Goal: Task Accomplishment & Management: Complete application form

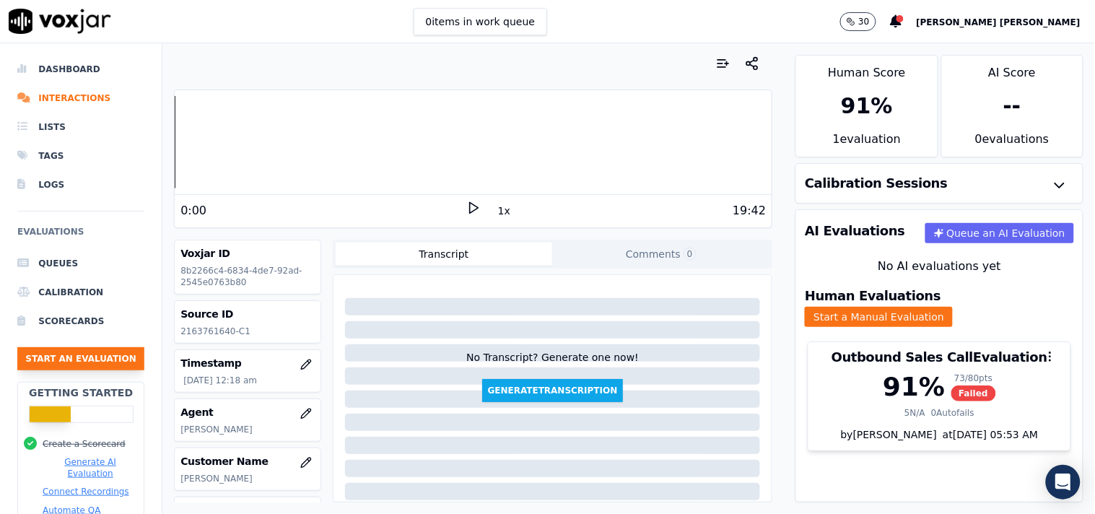
click at [85, 352] on button "Start an Evaluation" at bounding box center [80, 358] width 127 height 23
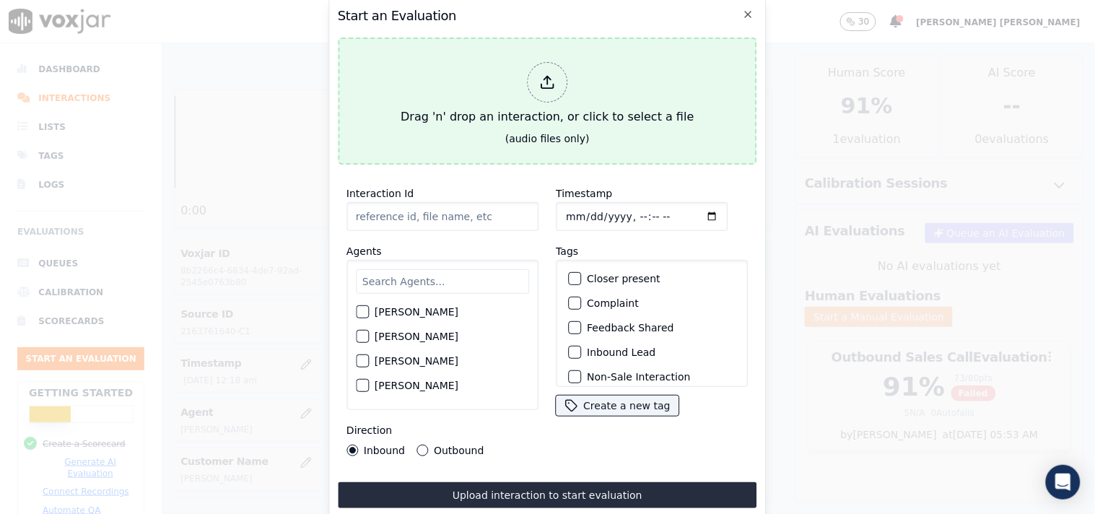
click at [544, 74] on icon at bounding box center [547, 82] width 16 height 16
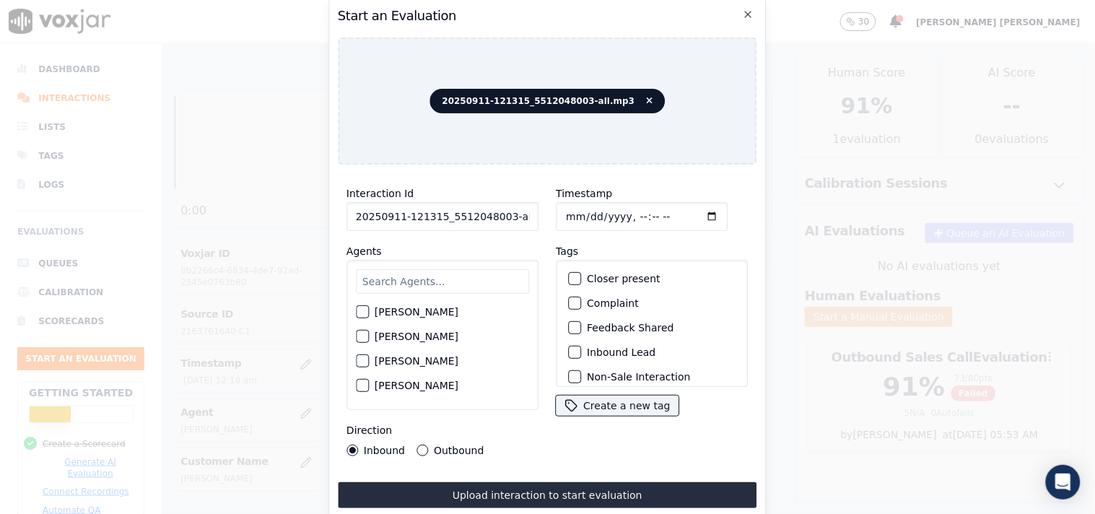
scroll to position [0, 8]
drag, startPoint x: 499, startPoint y: 206, endPoint x: 580, endPoint y: 222, distance: 83.0
click at [580, 222] on div "Interaction Id 20250911-121315_5512048003-all.mp3 Agents [PERSON_NAME] [PERSON_…" at bounding box center [547, 320] width 419 height 289
type input "20250911-121315_5512048003-C1"
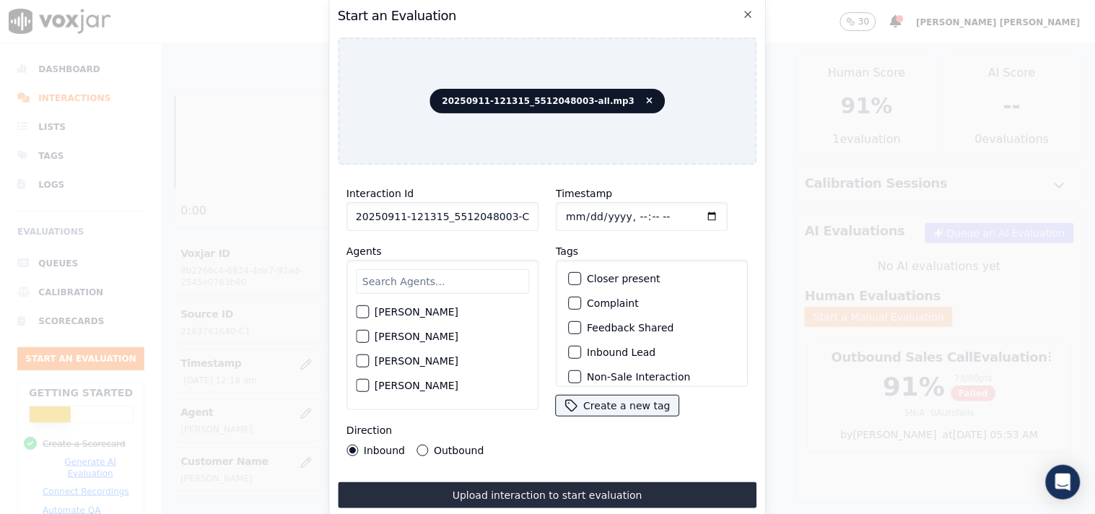
click at [570, 203] on input "Timestamp" at bounding box center [642, 216] width 172 height 29
type input "[DATE]T15:09"
click at [671, 243] on div "Tags Closer present Complaint Feedback Shared Inbound Lead Non-Sale Interaction…" at bounding box center [652, 330] width 192 height 175
click at [375, 277] on input "text" at bounding box center [442, 281] width 173 height 25
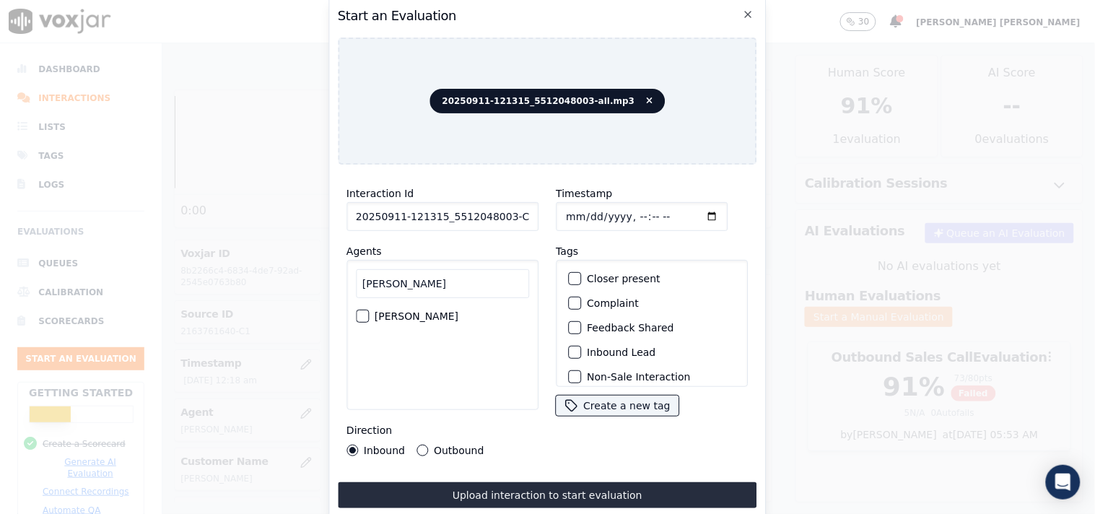
type input "[PERSON_NAME]"
click at [415, 311] on label "[PERSON_NAME]" at bounding box center [417, 316] width 84 height 10
click at [369, 310] on button "[PERSON_NAME]" at bounding box center [362, 316] width 13 height 13
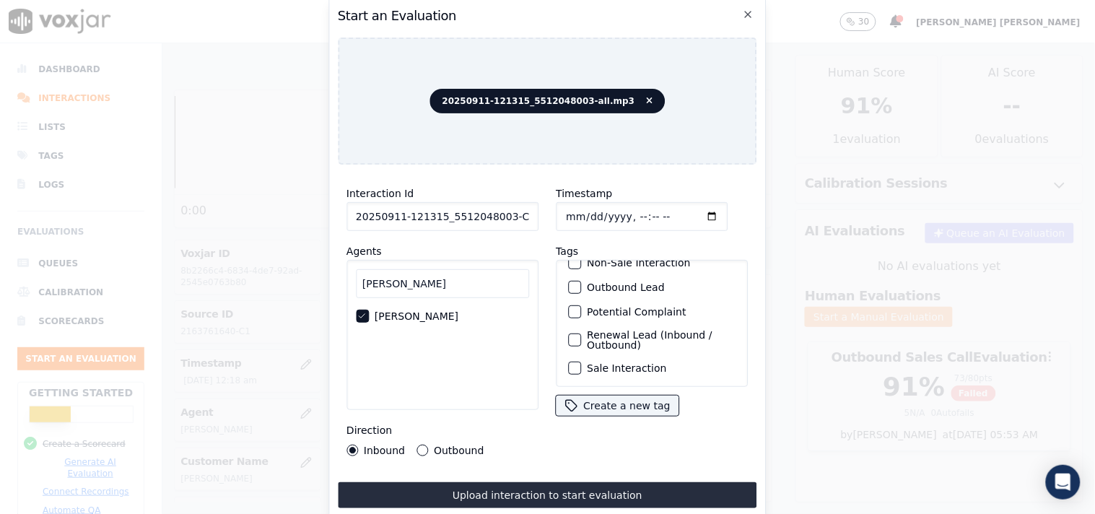
click at [617, 363] on label "Sale Interaction" at bounding box center [626, 368] width 79 height 10
click at [581, 362] on button "Sale Interaction" at bounding box center [574, 368] width 13 height 13
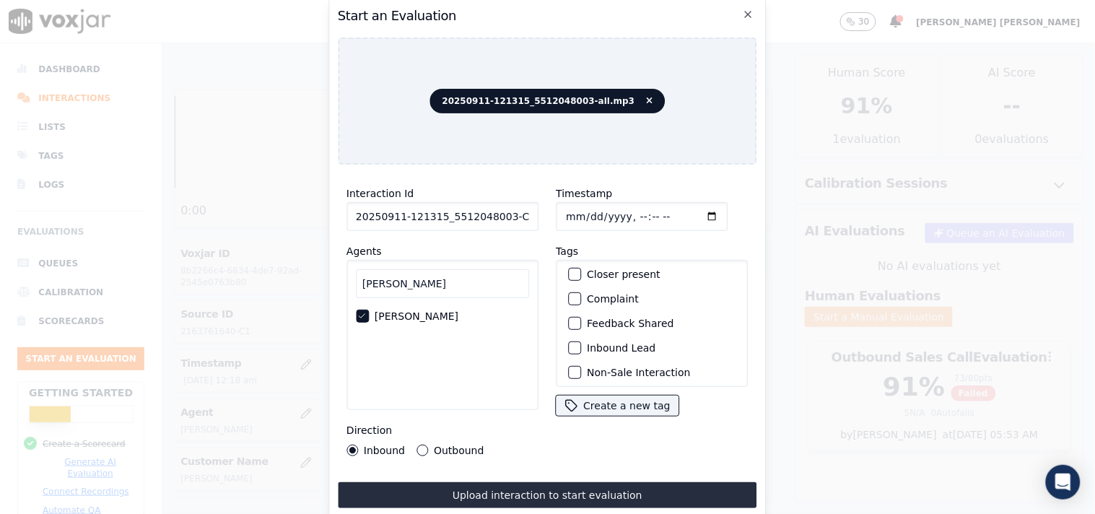
scroll to position [0, 0]
click at [617, 347] on label "Inbound Lead" at bounding box center [621, 352] width 69 height 10
click at [581, 347] on button "Inbound Lead" at bounding box center [574, 352] width 13 height 13
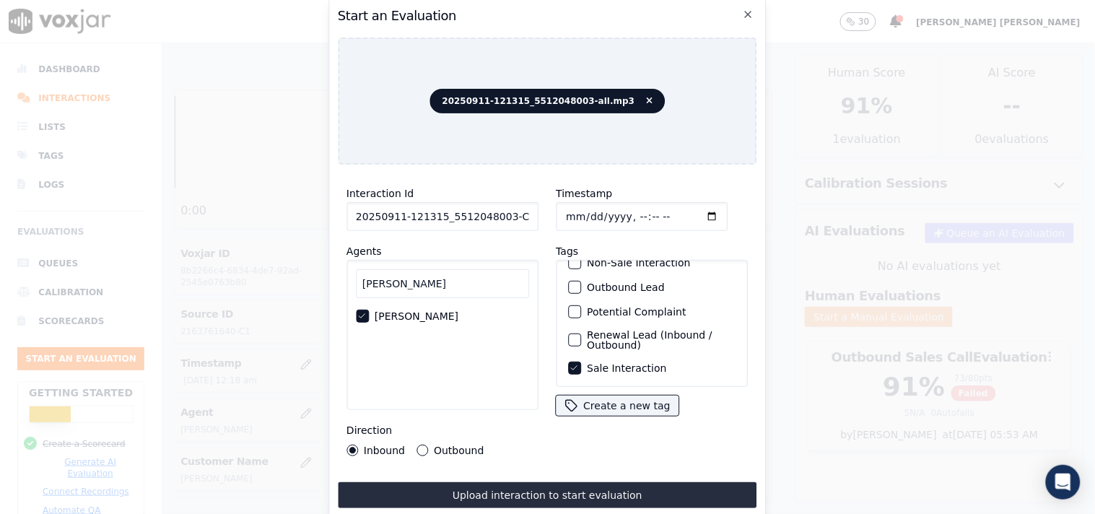
scroll to position [127, 0]
drag, startPoint x: 573, startPoint y: 398, endPoint x: 573, endPoint y: 443, distance: 45.5
click at [573, 443] on div "Timestamp Tags Closer present Complaint Feedback Shared Inbound Lead Non-Sale I…" at bounding box center [651, 320] width 209 height 289
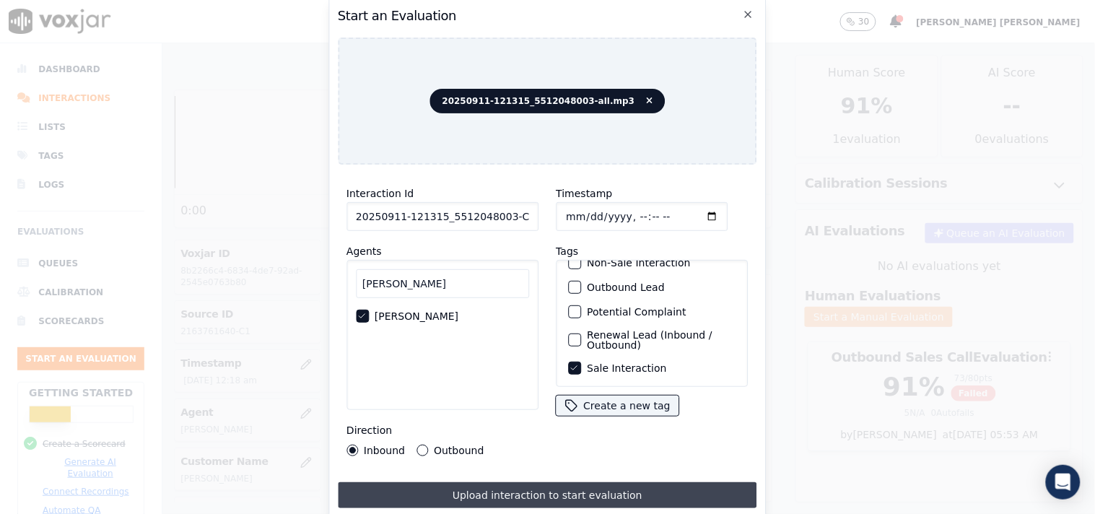
click at [551, 488] on button "Upload interaction to start evaluation" at bounding box center [547, 495] width 419 height 26
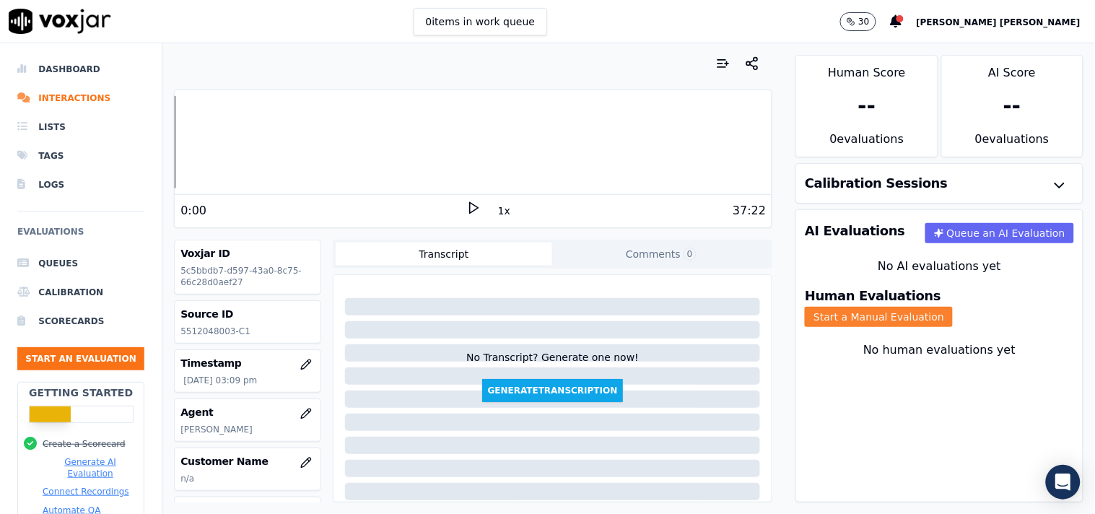
click at [931, 308] on button "Start a Manual Evaluation" at bounding box center [879, 317] width 148 height 20
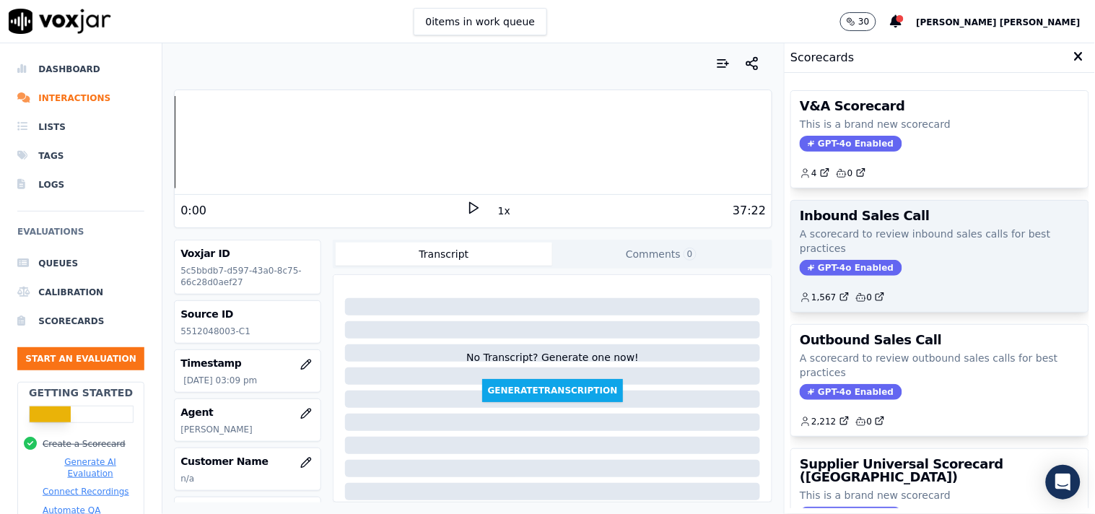
click at [855, 273] on span "GPT-4o Enabled" at bounding box center [851, 268] width 102 height 16
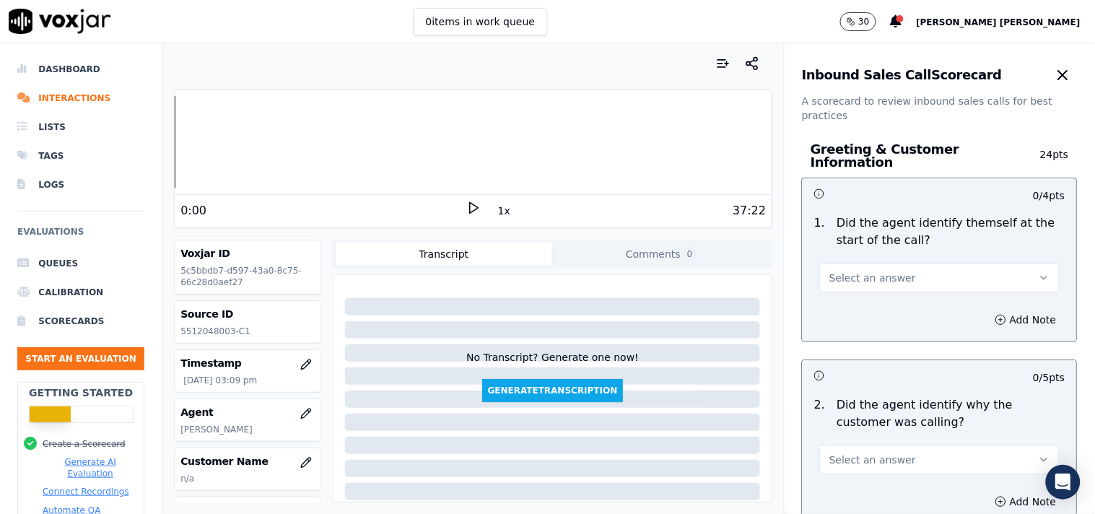
click at [855, 273] on span "Select an answer" at bounding box center [872, 278] width 87 height 14
click at [849, 319] on div "No" at bounding box center [915, 326] width 212 height 23
click at [861, 279] on button "No" at bounding box center [940, 277] width 240 height 29
click at [853, 309] on div "Yes" at bounding box center [915, 303] width 212 height 23
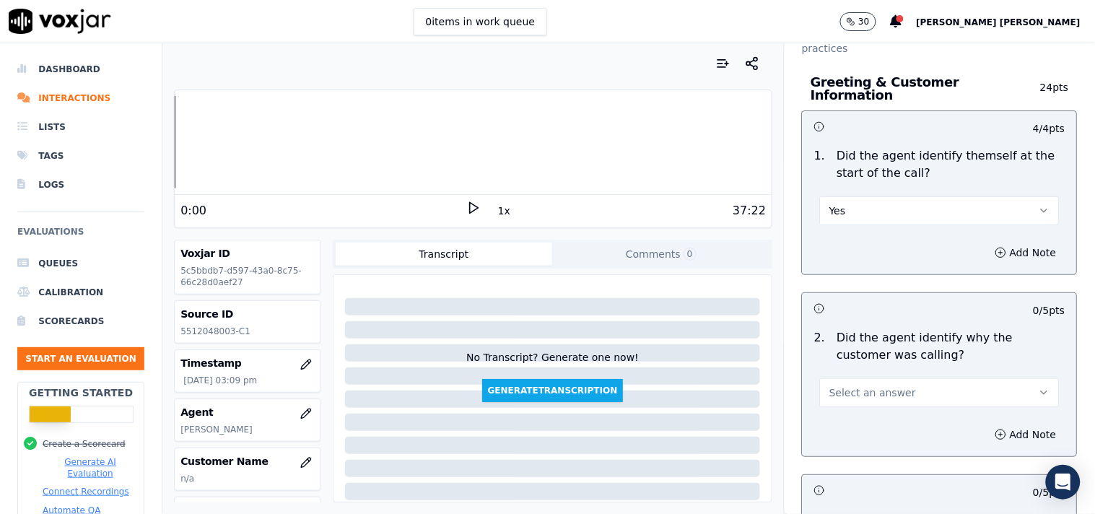
scroll to position [160, 0]
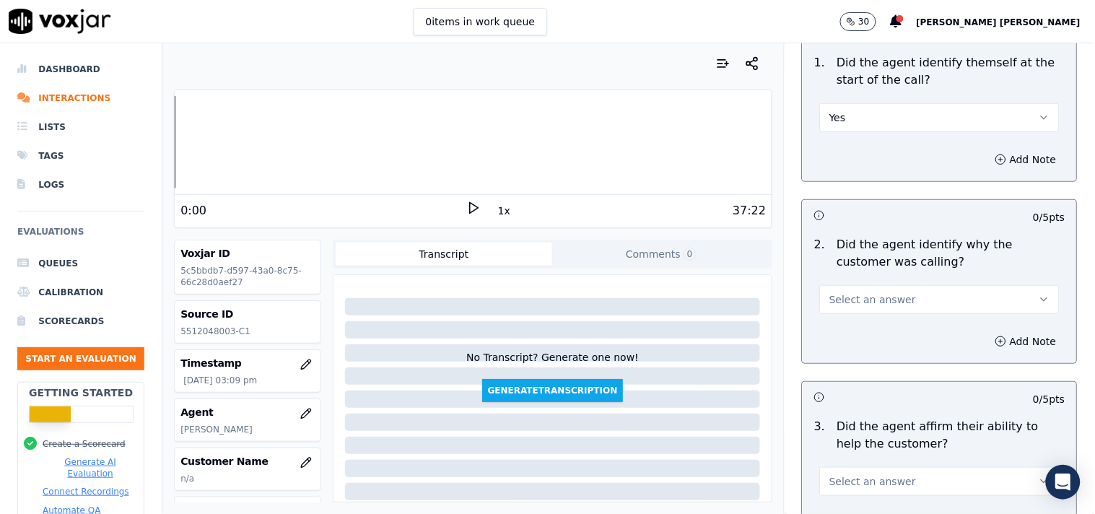
click at [861, 295] on span "Select an answer" at bounding box center [872, 299] width 87 height 14
click at [859, 322] on div "Yes" at bounding box center [915, 324] width 212 height 23
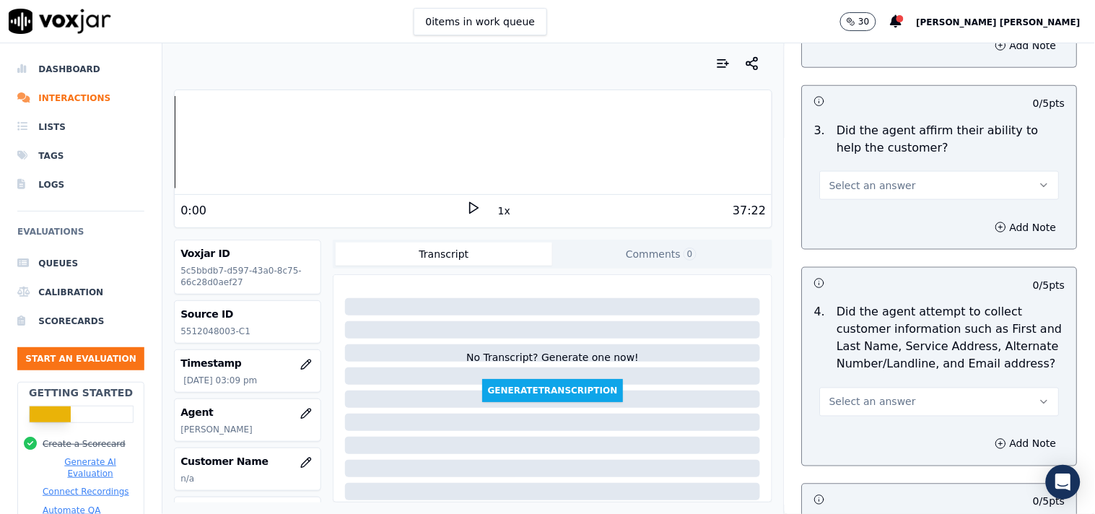
scroll to position [481, 0]
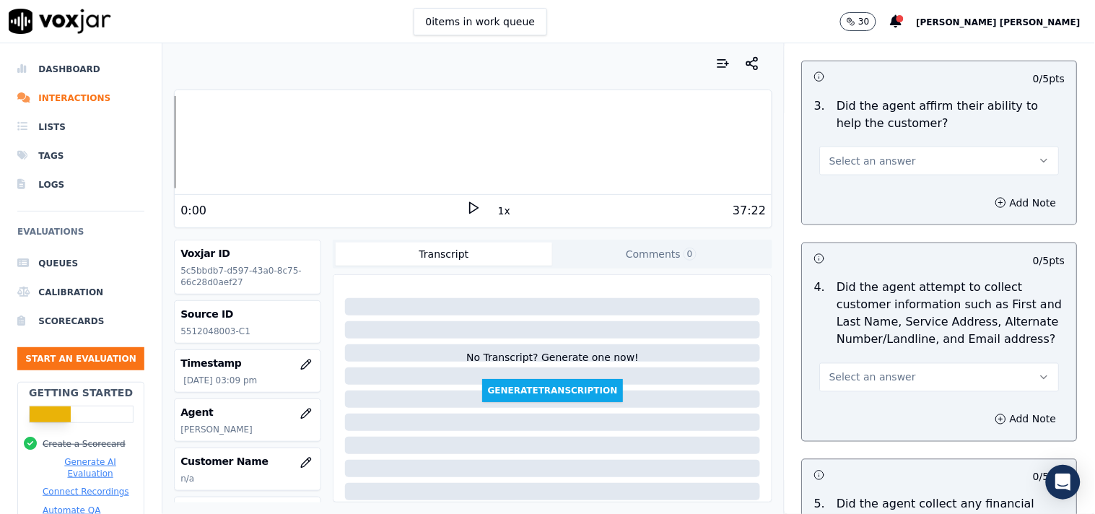
click at [861, 147] on button "Select an answer" at bounding box center [940, 161] width 240 height 29
click at [859, 191] on div "Yes" at bounding box center [915, 186] width 212 height 23
click at [861, 378] on button "Select an answer" at bounding box center [940, 377] width 240 height 29
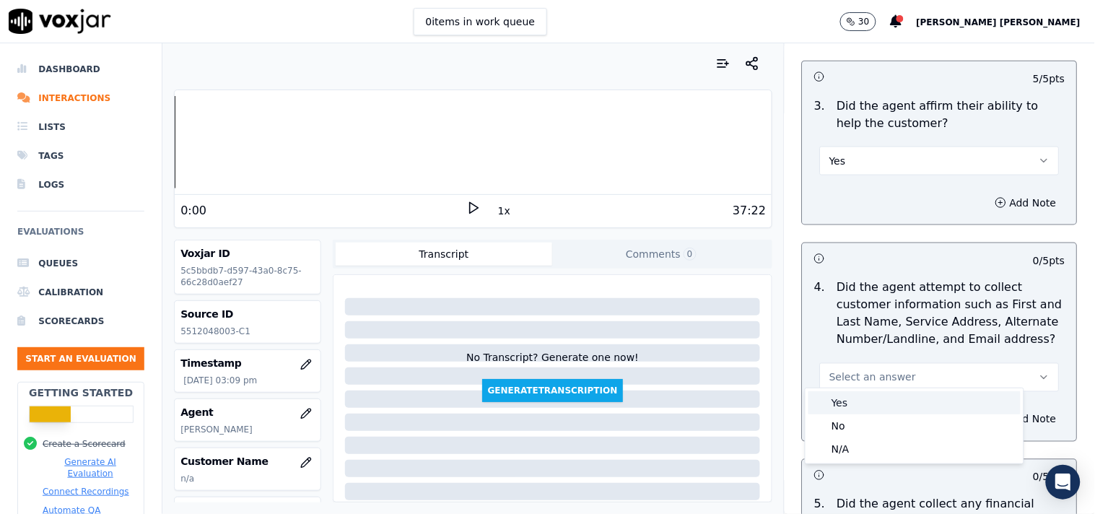
click at [859, 409] on div "Yes" at bounding box center [915, 402] width 212 height 23
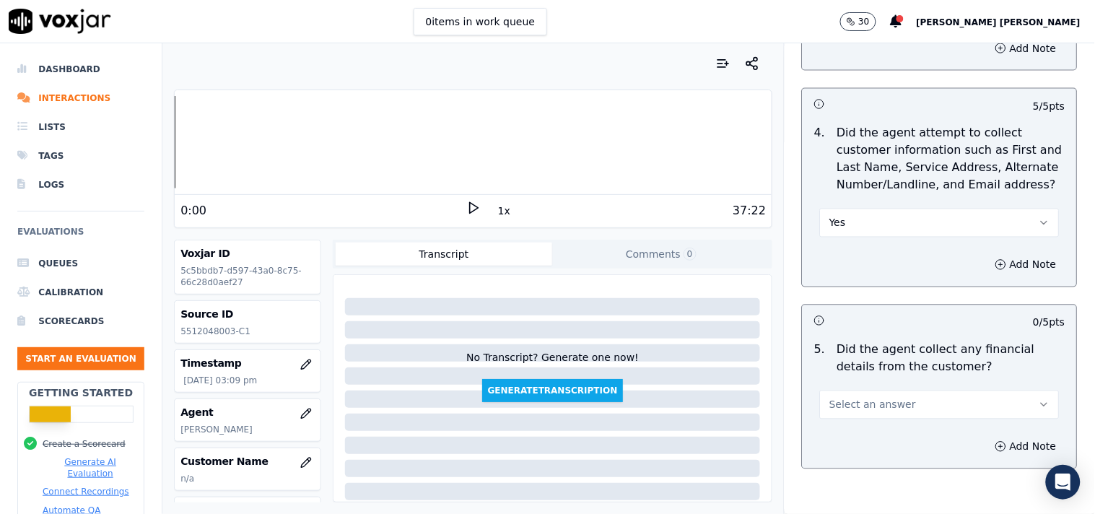
scroll to position [641, 0]
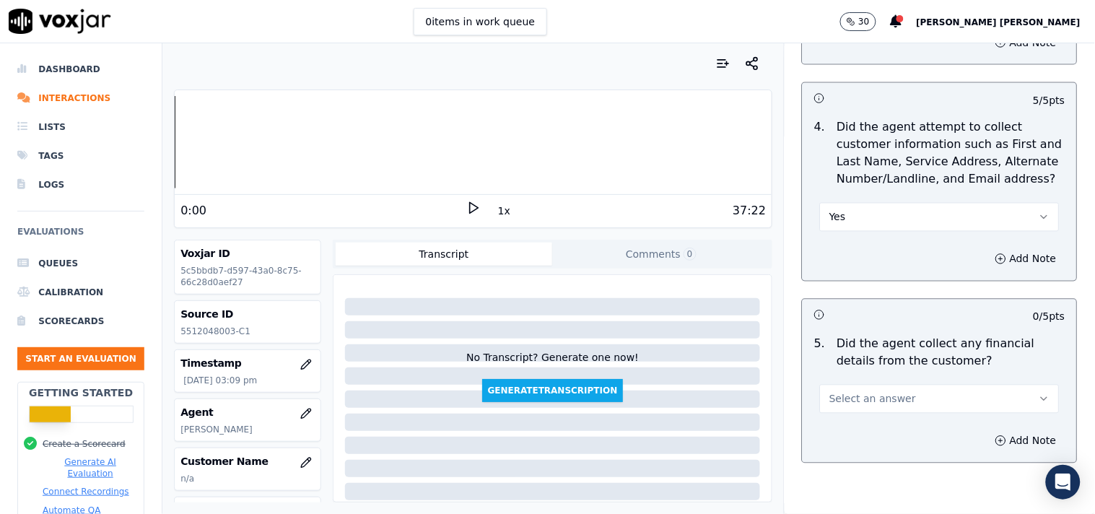
click at [860, 400] on button "Select an answer" at bounding box center [940, 399] width 240 height 29
click at [841, 448] on div "No" at bounding box center [915, 447] width 212 height 23
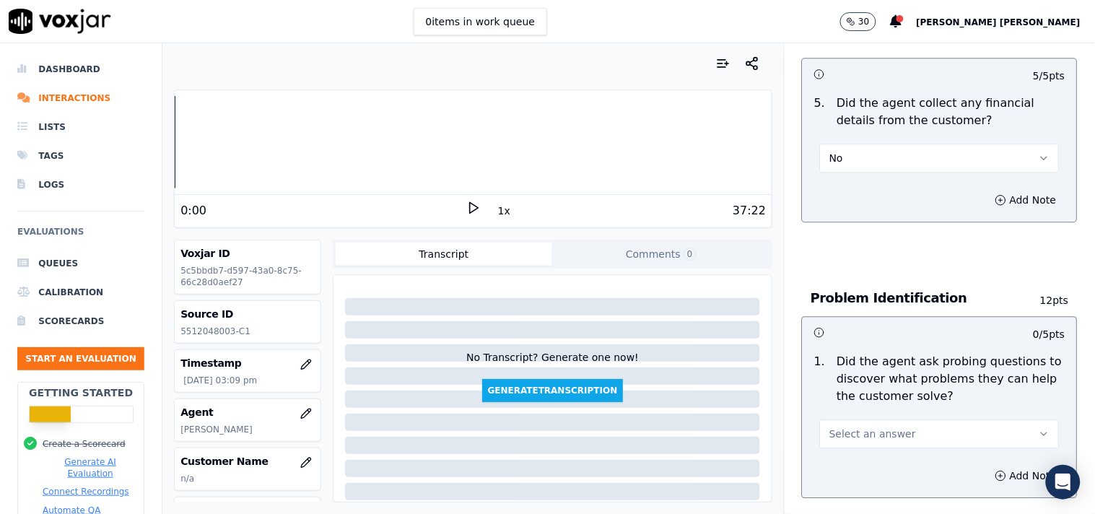
click at [868, 428] on span "Select an answer" at bounding box center [872, 434] width 87 height 14
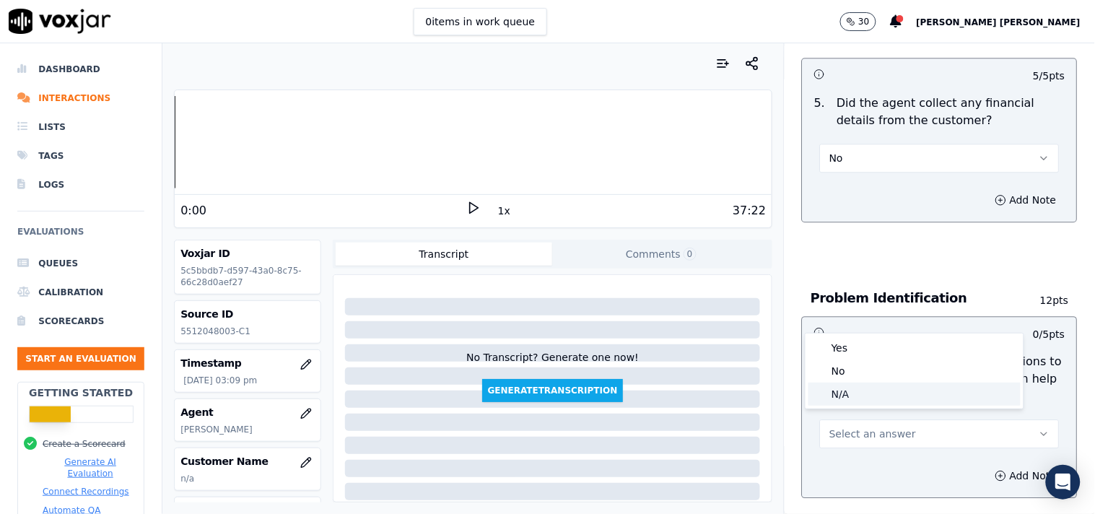
click at [879, 350] on div "Yes" at bounding box center [915, 347] width 212 height 23
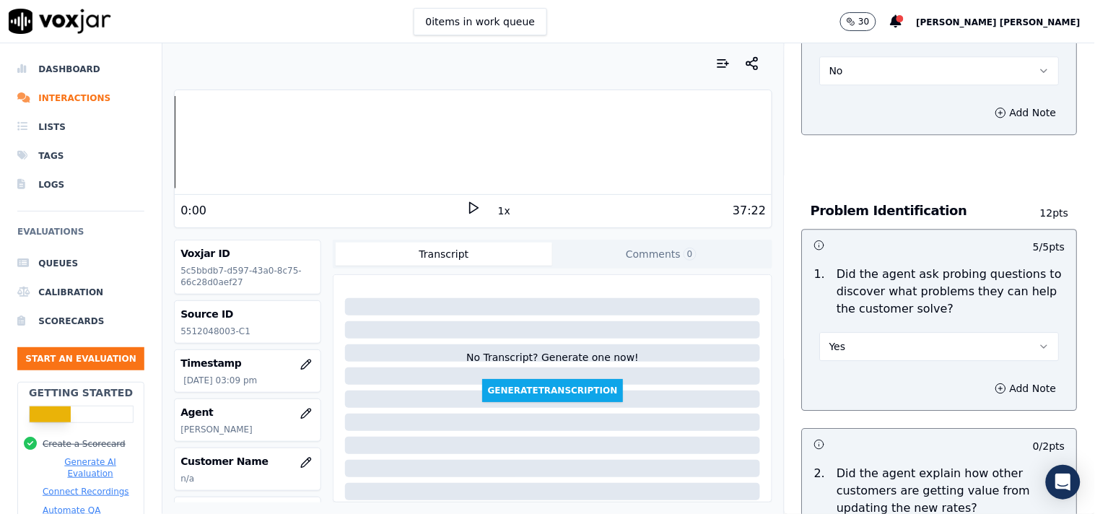
scroll to position [1123, 0]
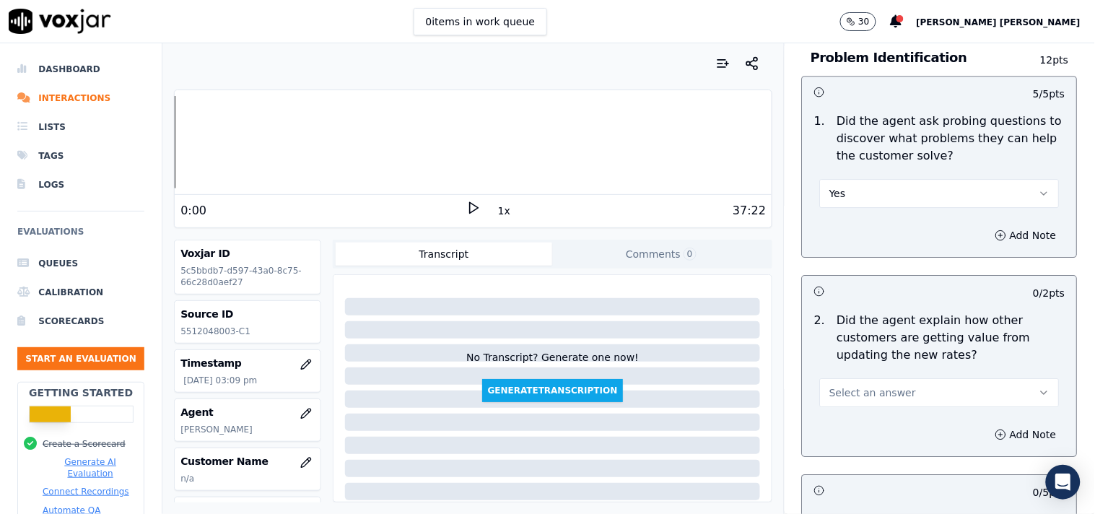
click at [875, 393] on button "Select an answer" at bounding box center [940, 392] width 240 height 29
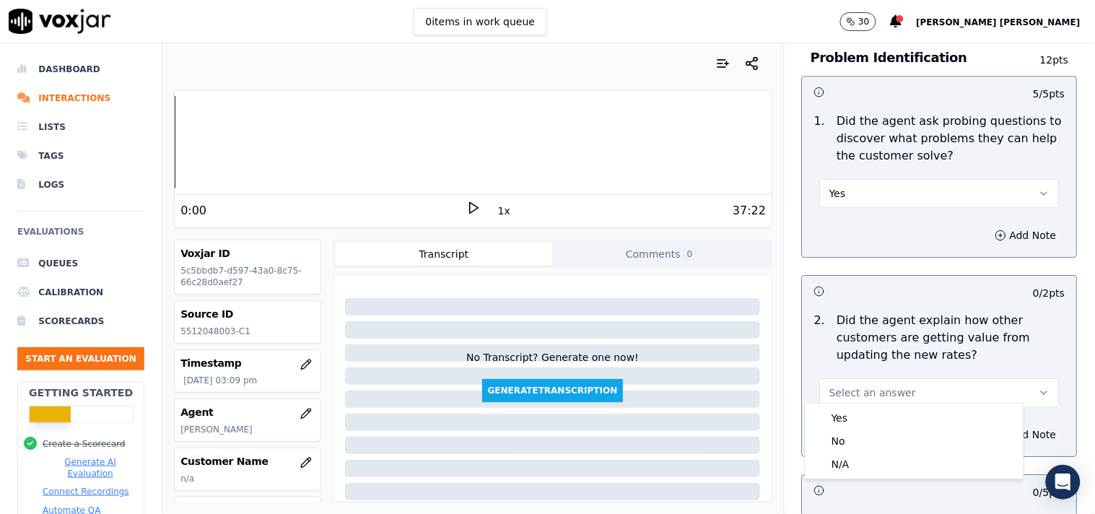
click at [858, 416] on div "Yes" at bounding box center [915, 417] width 212 height 23
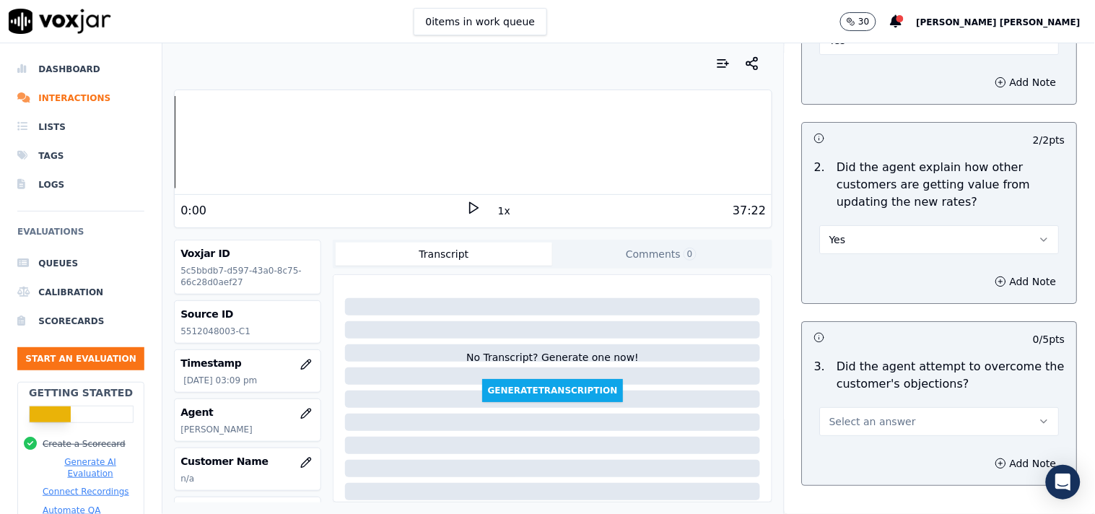
scroll to position [1283, 0]
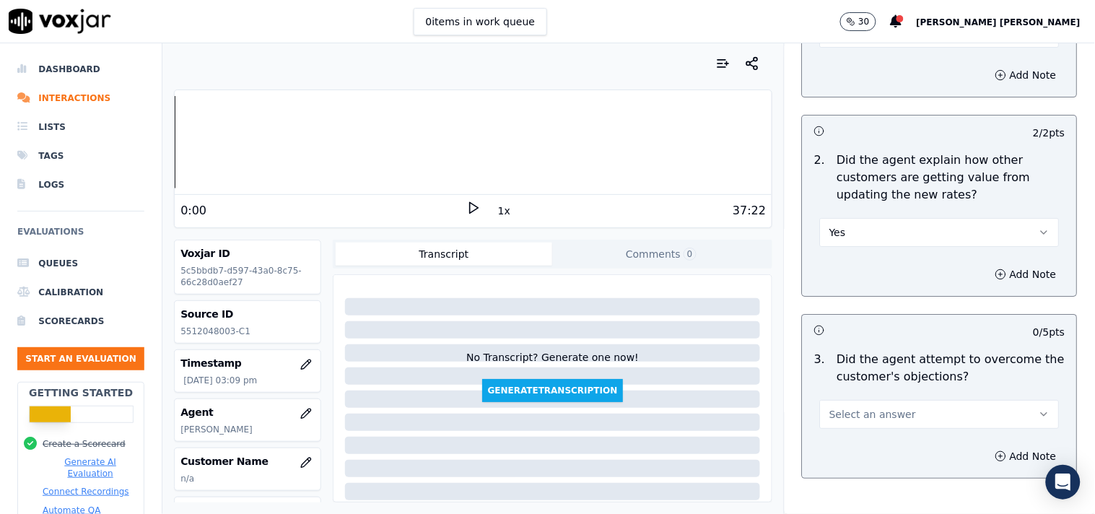
click at [868, 400] on button "Select an answer" at bounding box center [940, 414] width 240 height 29
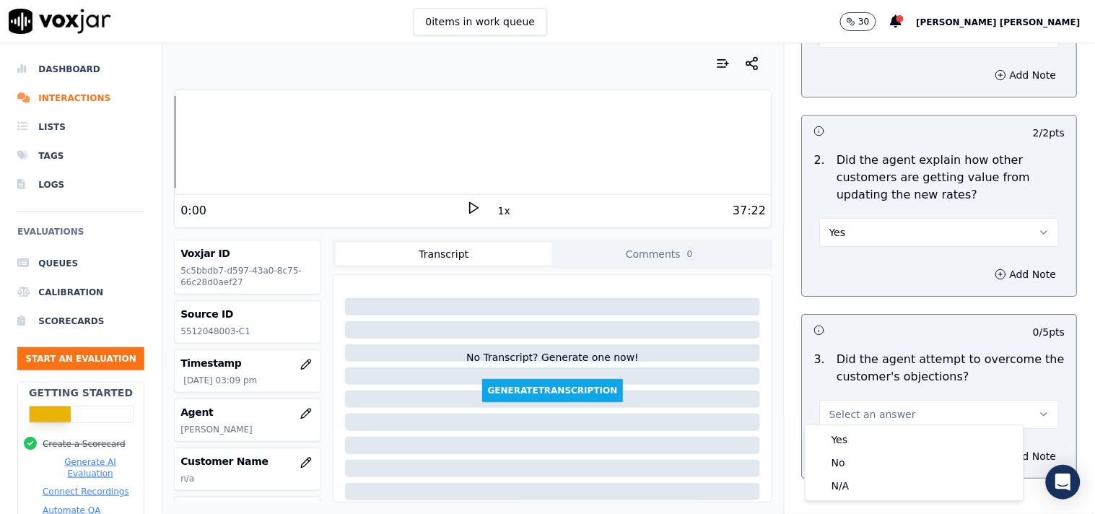
click at [868, 419] on button "Select an answer" at bounding box center [940, 414] width 240 height 29
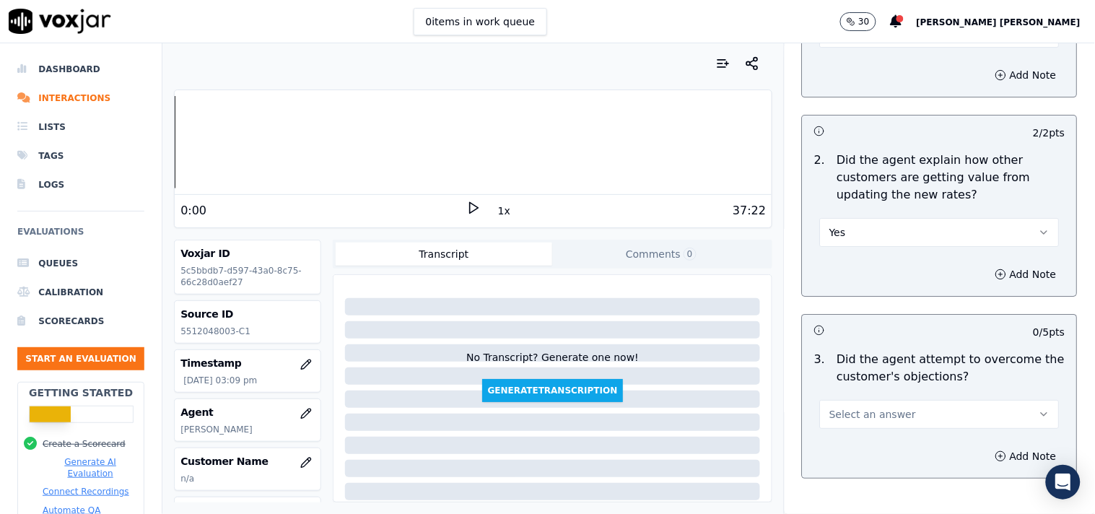
click at [867, 415] on button "Select an answer" at bounding box center [940, 414] width 240 height 29
click at [861, 443] on div "Yes" at bounding box center [915, 439] width 212 height 23
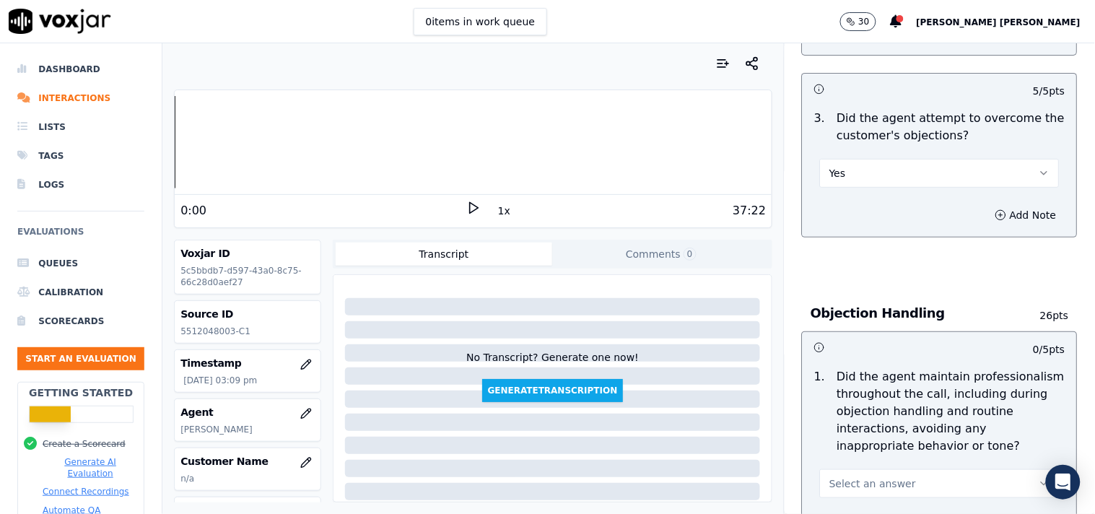
scroll to position [1604, 0]
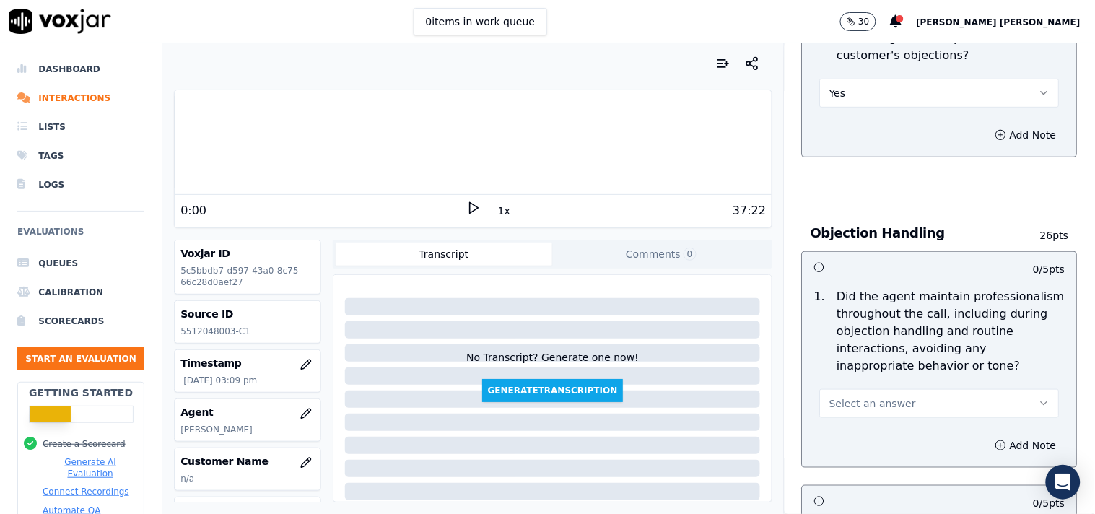
click at [863, 412] on div "1 . Did the agent maintain professionalism throughout the call, including durin…" at bounding box center [940, 352] width 274 height 141
click at [884, 396] on span "Select an answer" at bounding box center [872, 403] width 87 height 14
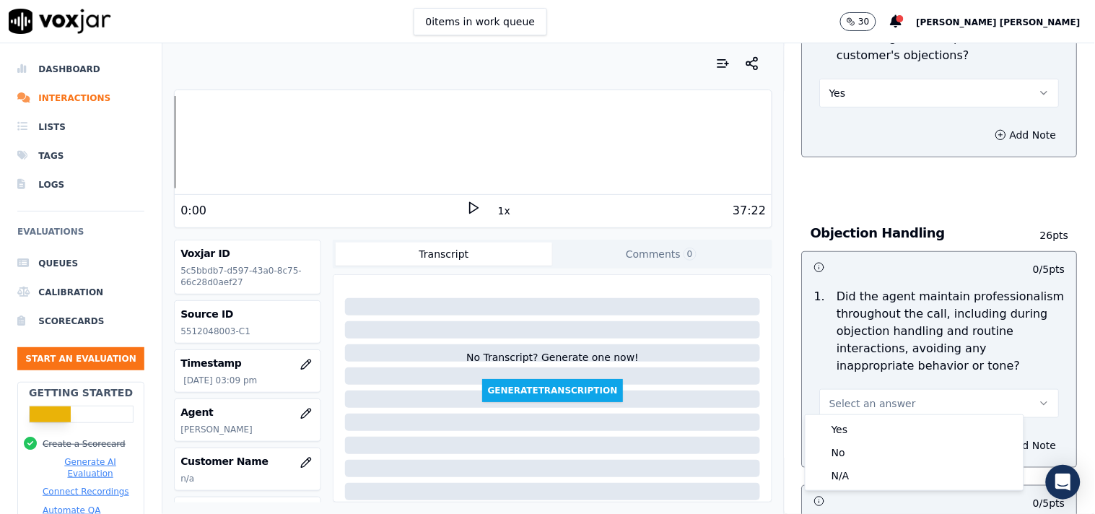
click at [871, 416] on div "Yes No N/A" at bounding box center [915, 452] width 218 height 75
click at [871, 420] on div "Yes" at bounding box center [915, 429] width 212 height 23
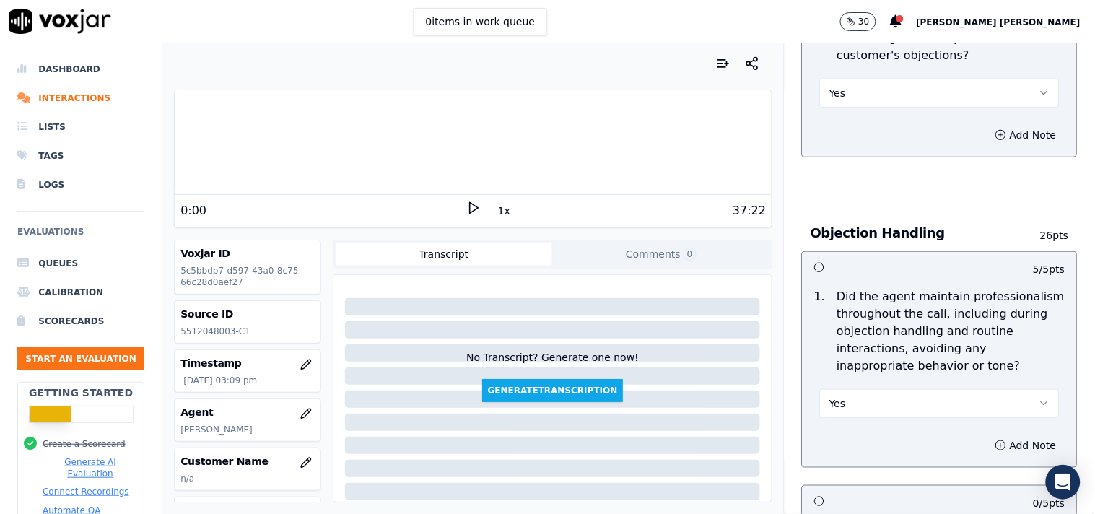
scroll to position [1764, 0]
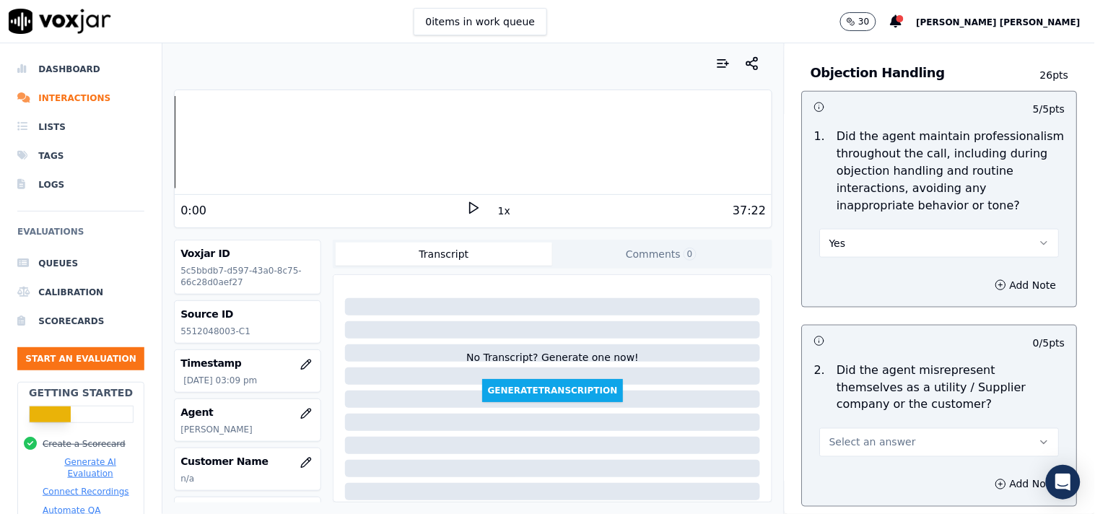
click at [871, 442] on span "Select an answer" at bounding box center [872, 442] width 87 height 14
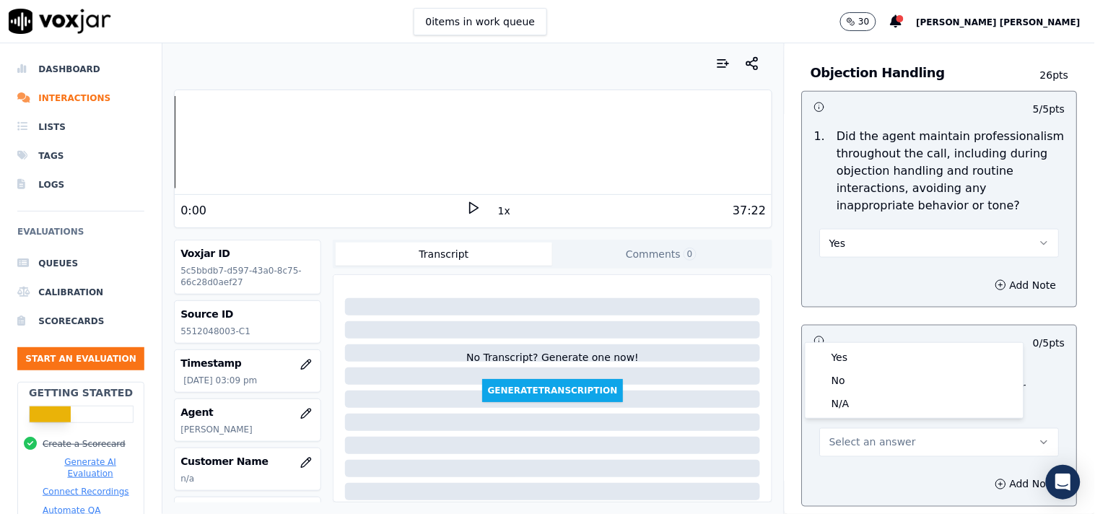
click at [872, 437] on span "Select an answer" at bounding box center [872, 442] width 87 height 14
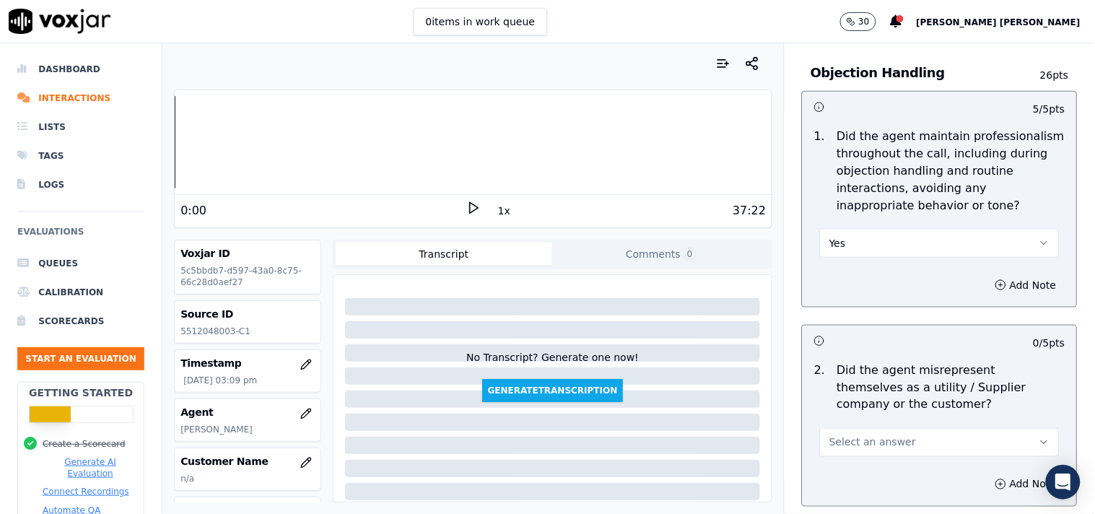
click at [871, 436] on span "Select an answer" at bounding box center [872, 442] width 87 height 14
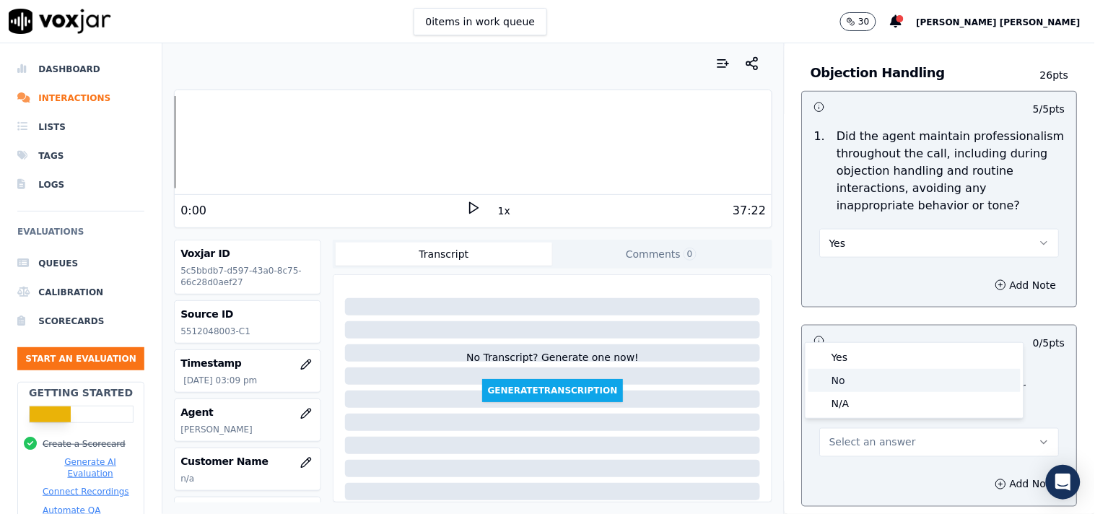
click at [878, 384] on div "No" at bounding box center [915, 380] width 212 height 23
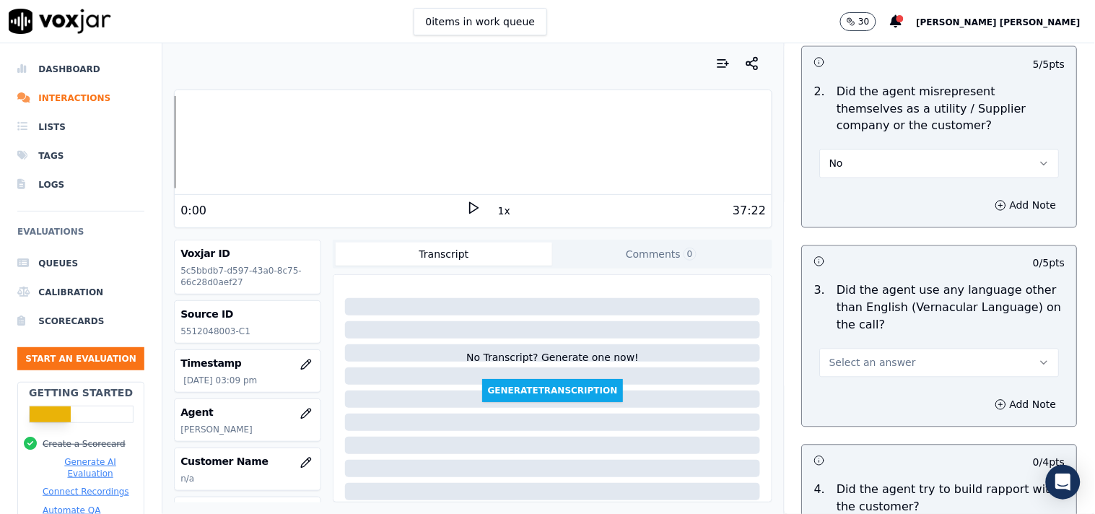
scroll to position [2166, 0]
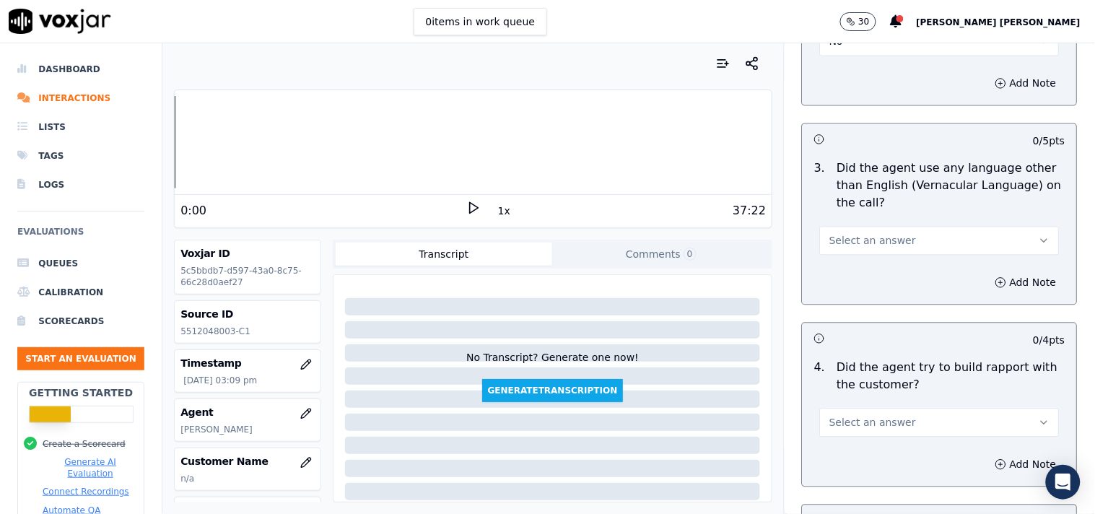
click at [925, 226] on button "Select an answer" at bounding box center [940, 240] width 240 height 29
click at [912, 284] on div "No" at bounding box center [915, 289] width 212 height 23
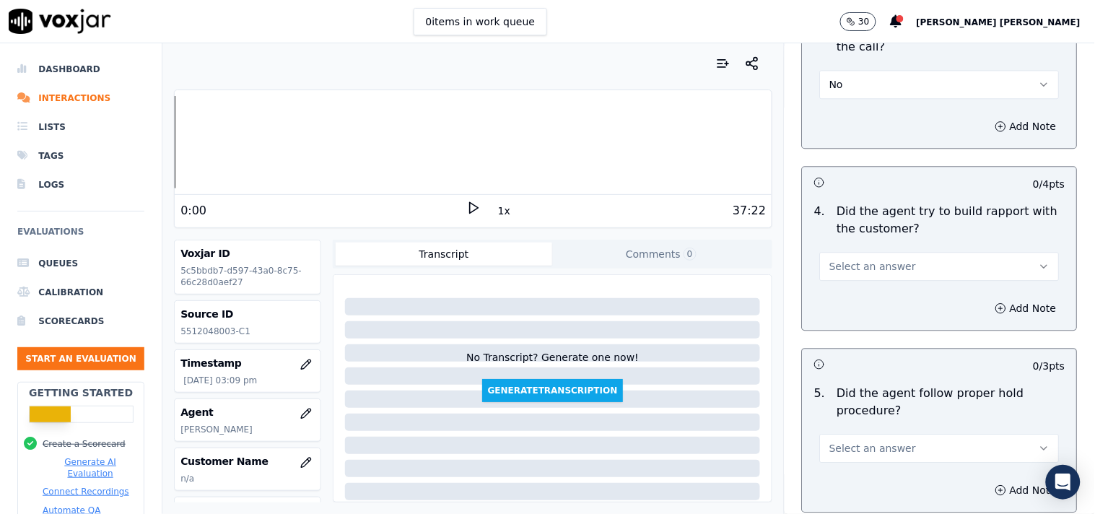
scroll to position [2326, 0]
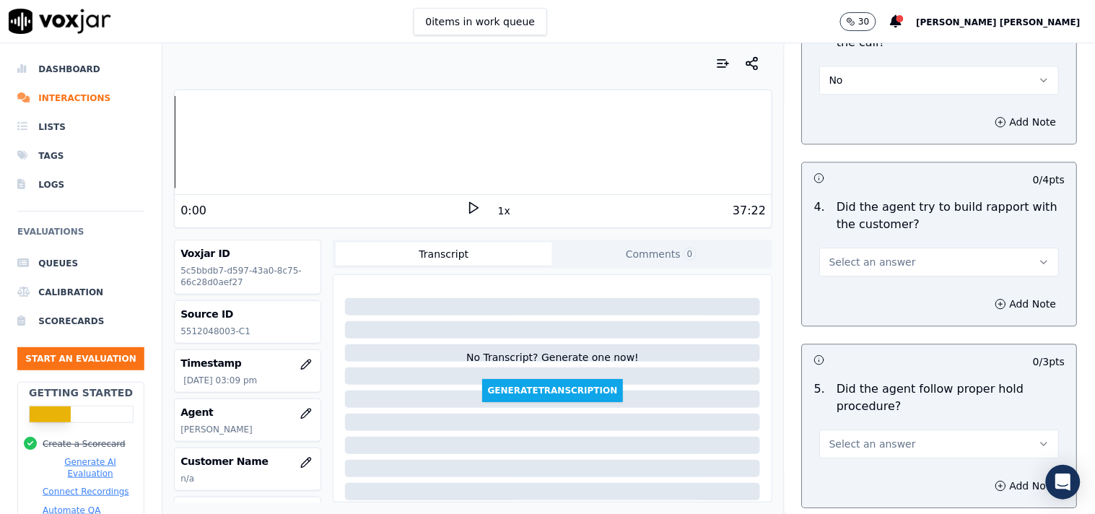
click at [912, 260] on button "Select an answer" at bounding box center [940, 262] width 240 height 29
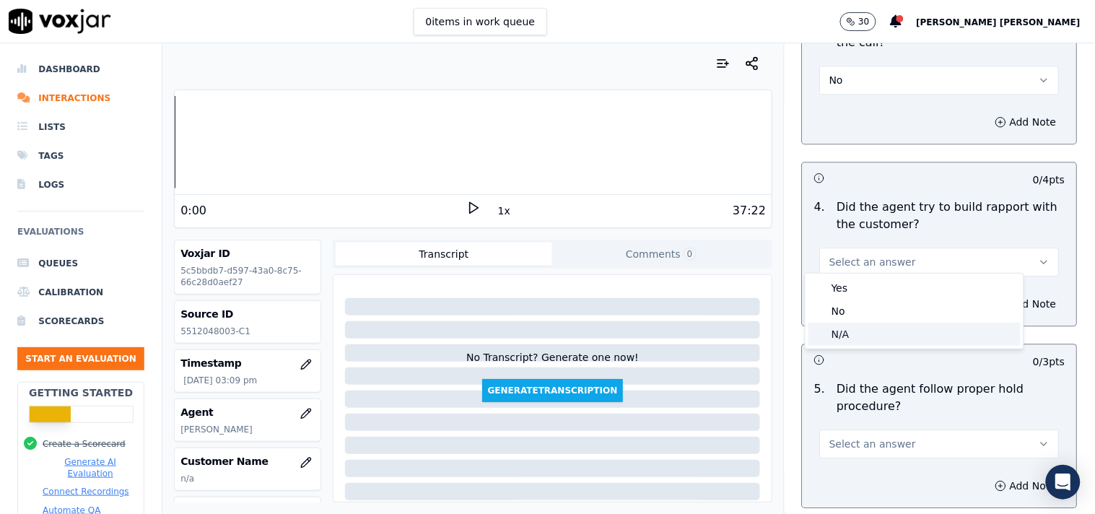
click at [889, 323] on div "N/A" at bounding box center [915, 334] width 212 height 23
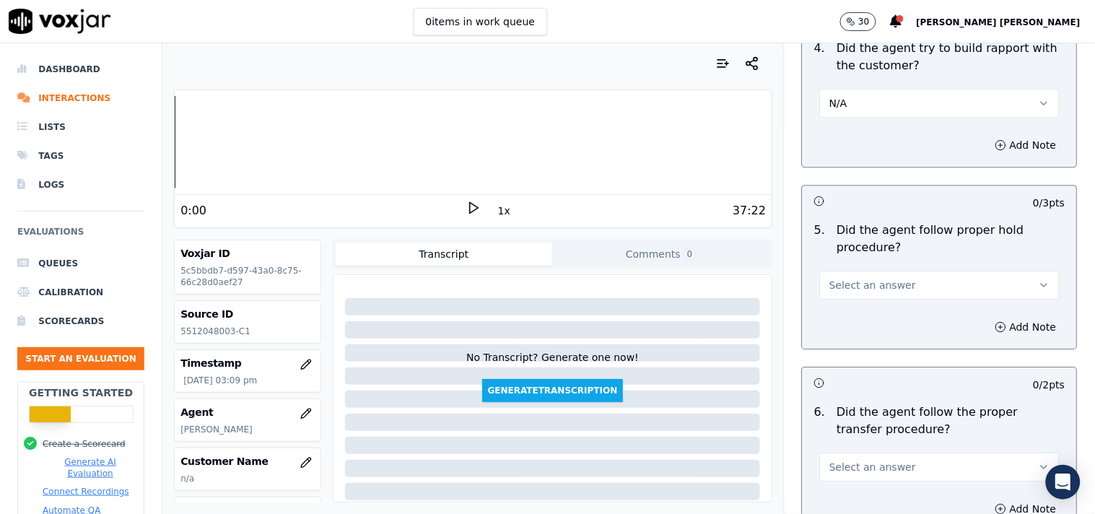
scroll to position [2486, 0]
click at [896, 279] on button "Select an answer" at bounding box center [940, 283] width 240 height 29
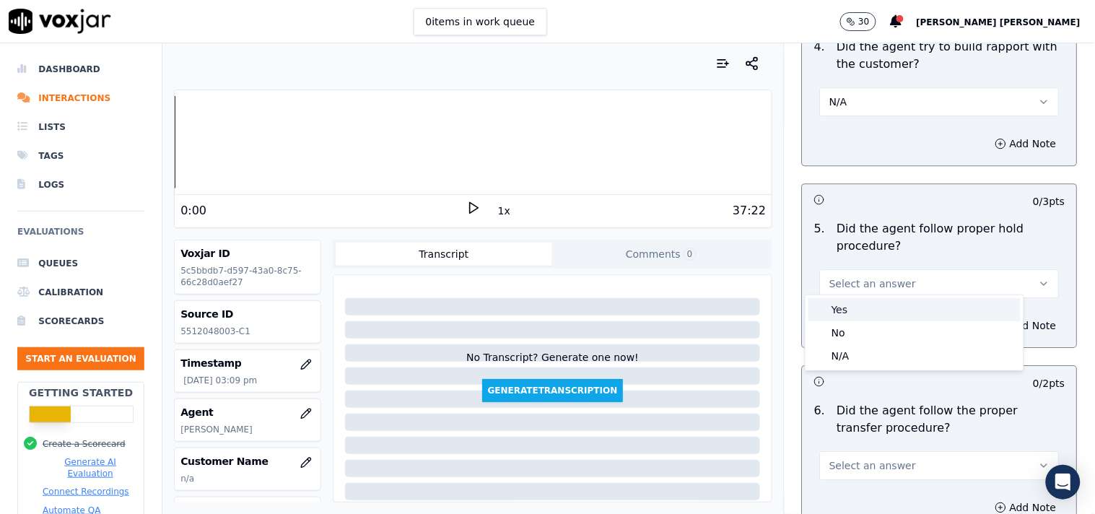
click at [882, 299] on div "Yes" at bounding box center [915, 309] width 212 height 23
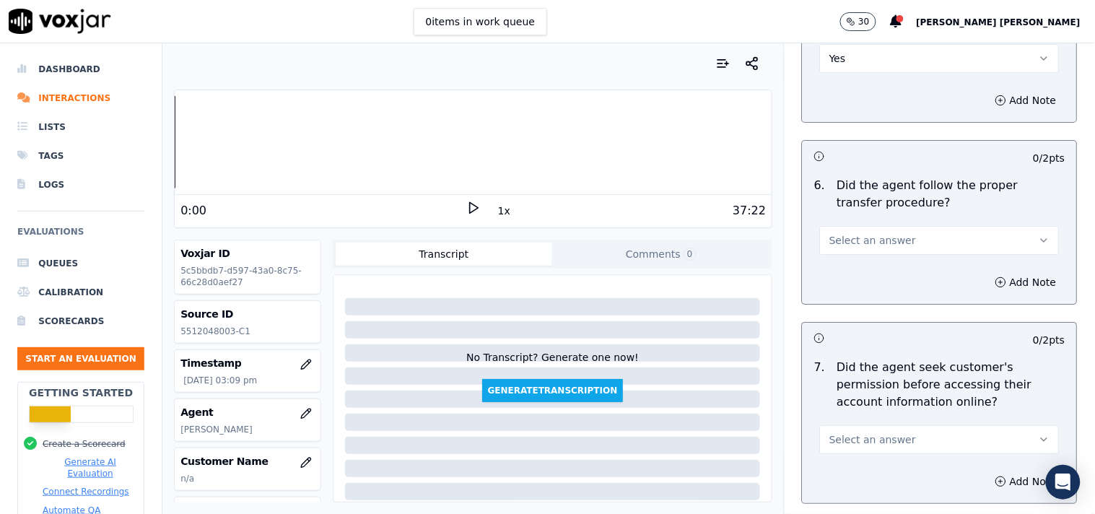
scroll to position [2727, 0]
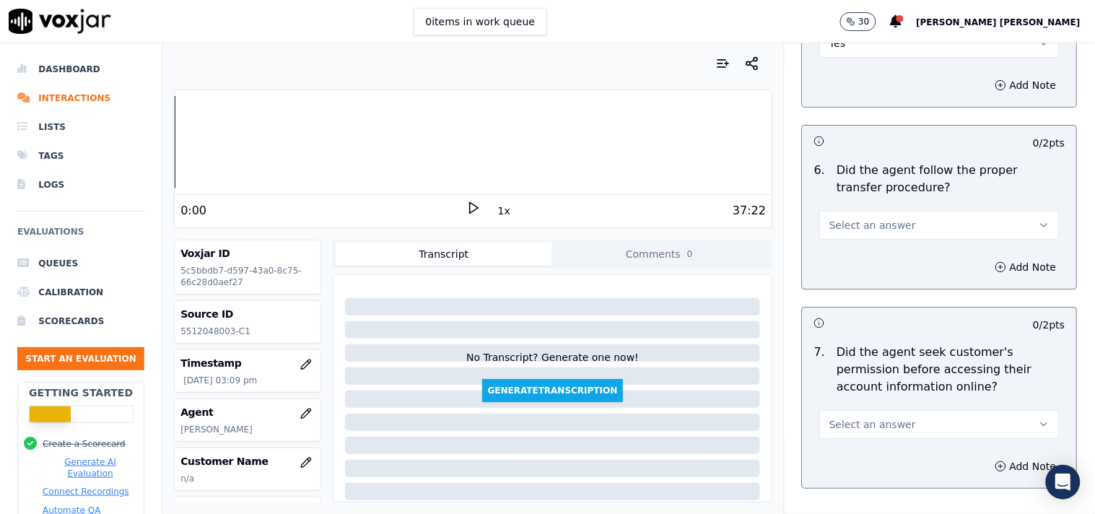
click at [913, 232] on button "Select an answer" at bounding box center [940, 225] width 240 height 29
drag, startPoint x: 913, startPoint y: 268, endPoint x: 917, endPoint y: 249, distance: 19.3
click at [917, 249] on div "Yes No N/A" at bounding box center [915, 274] width 218 height 75
click at [917, 249] on div "Yes" at bounding box center [915, 251] width 212 height 23
click at [920, 411] on button "Select an answer" at bounding box center [940, 424] width 240 height 29
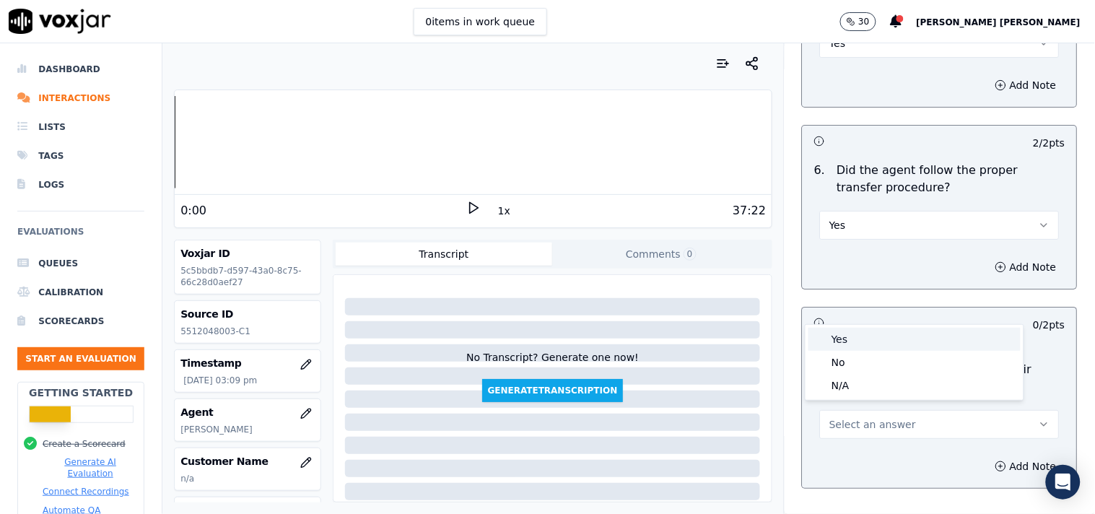
click at [887, 336] on div "Yes" at bounding box center [915, 339] width 212 height 23
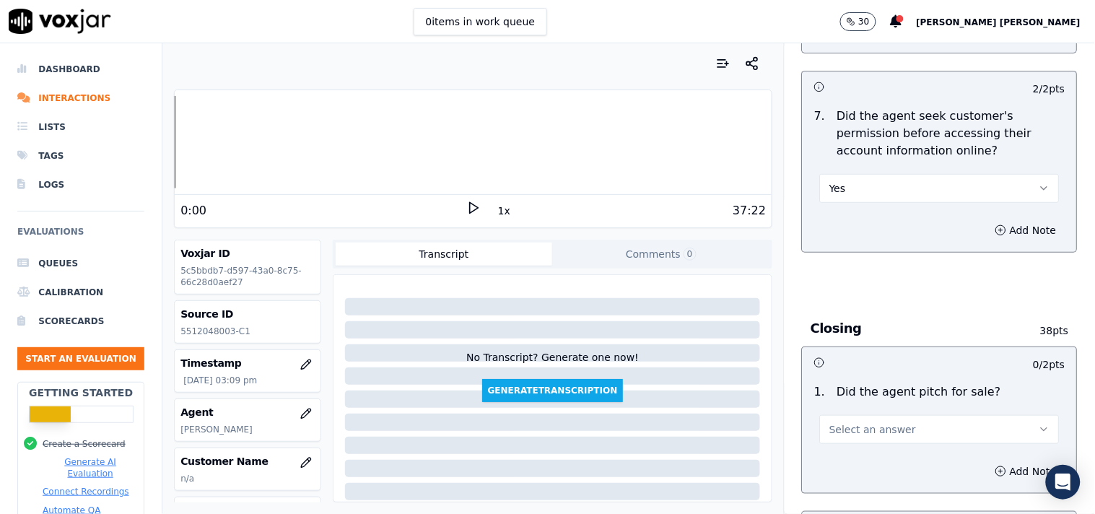
scroll to position [2968, 0]
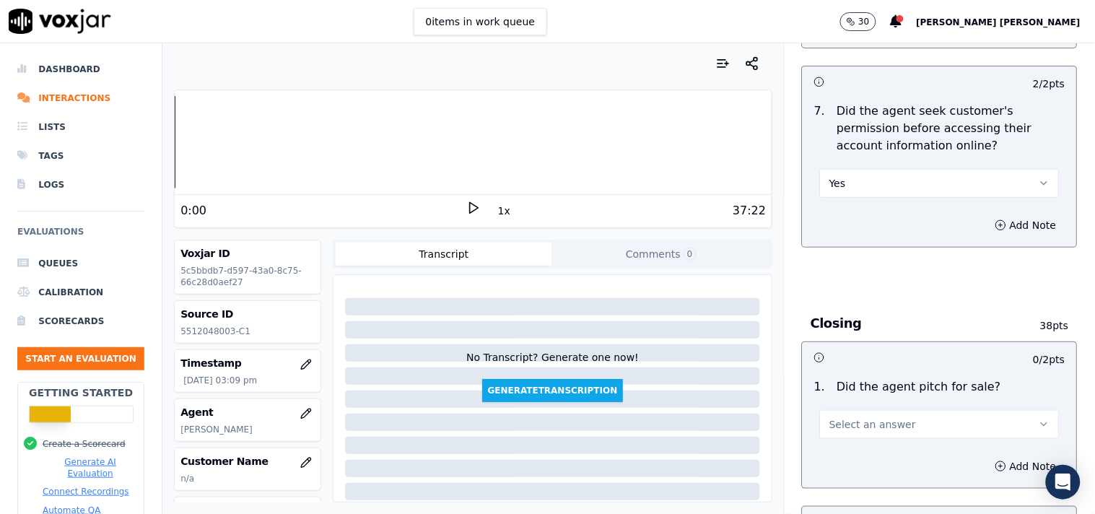
click at [883, 422] on span "Select an answer" at bounding box center [872, 424] width 87 height 14
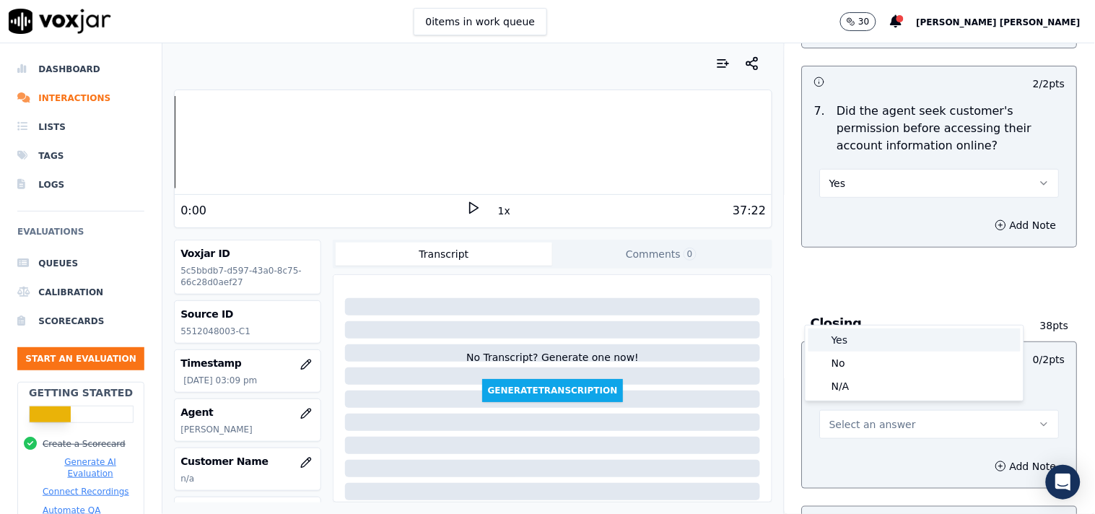
click at [897, 347] on div "Yes" at bounding box center [915, 339] width 212 height 23
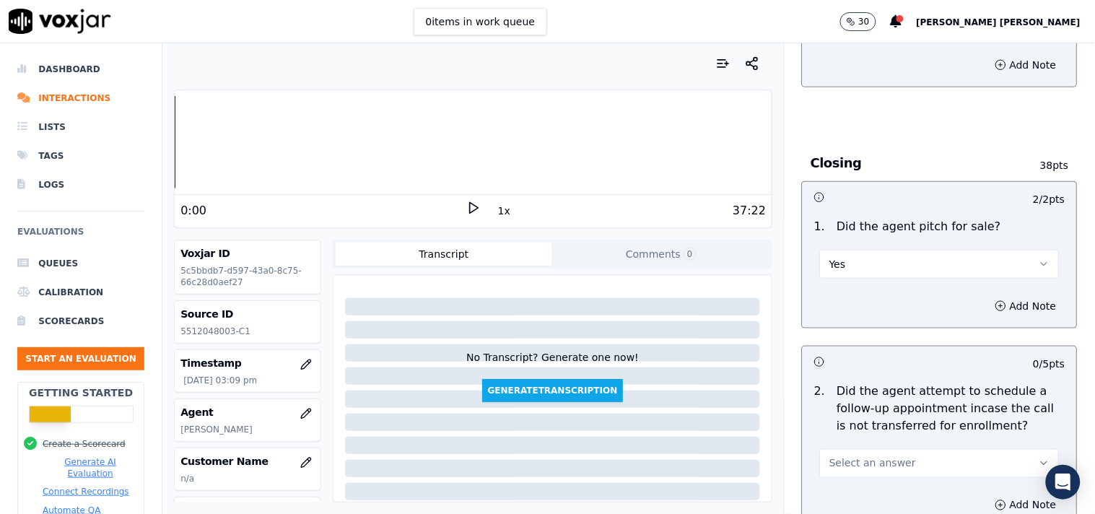
scroll to position [3208, 0]
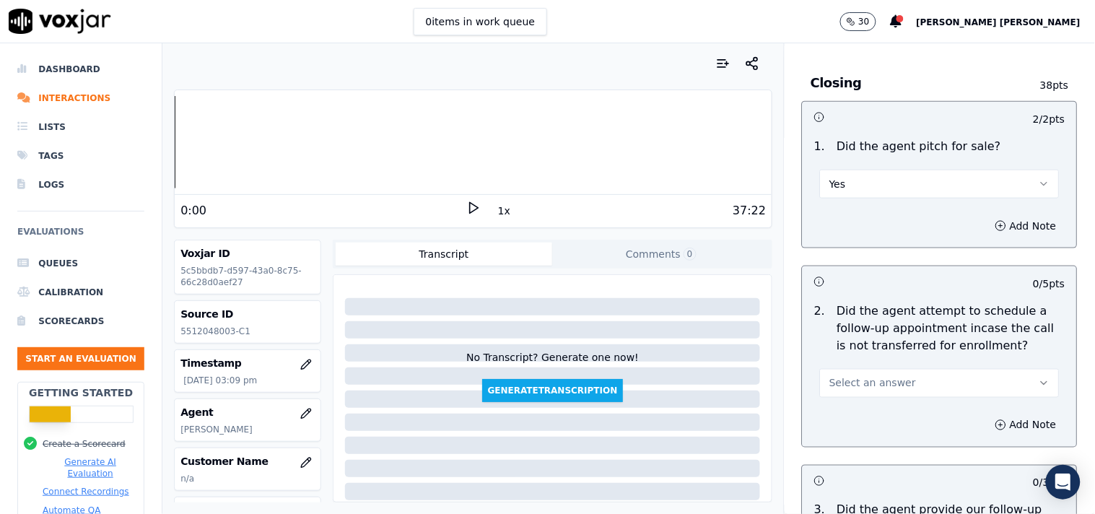
click at [915, 370] on button "Select an answer" at bounding box center [940, 383] width 240 height 29
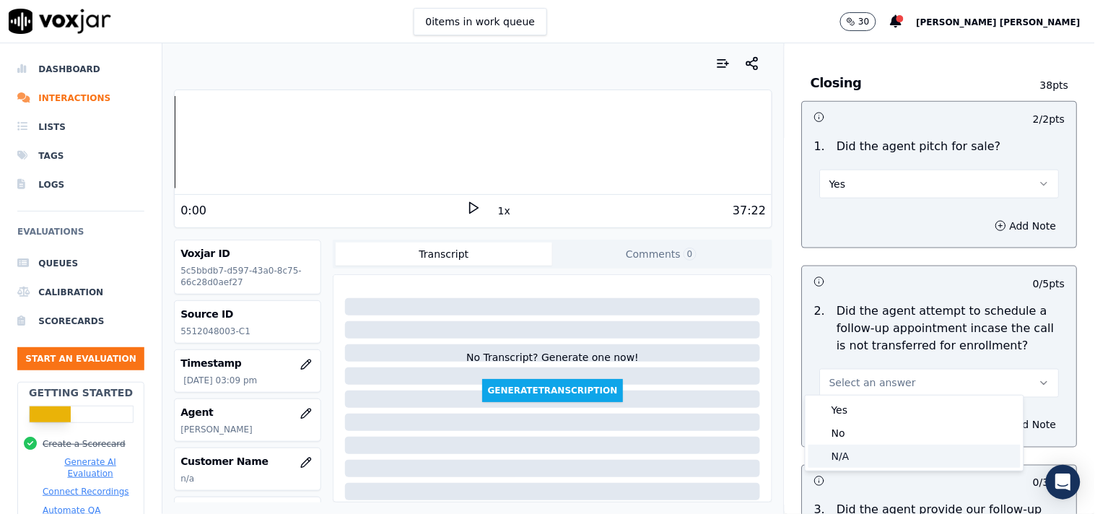
click at [907, 455] on div "N/A" at bounding box center [915, 456] width 212 height 23
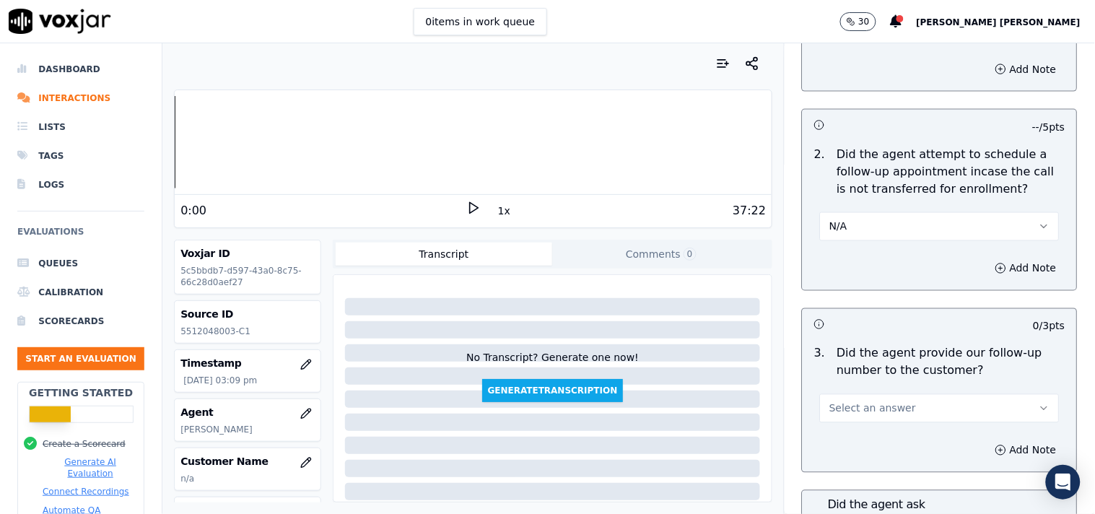
scroll to position [3368, 0]
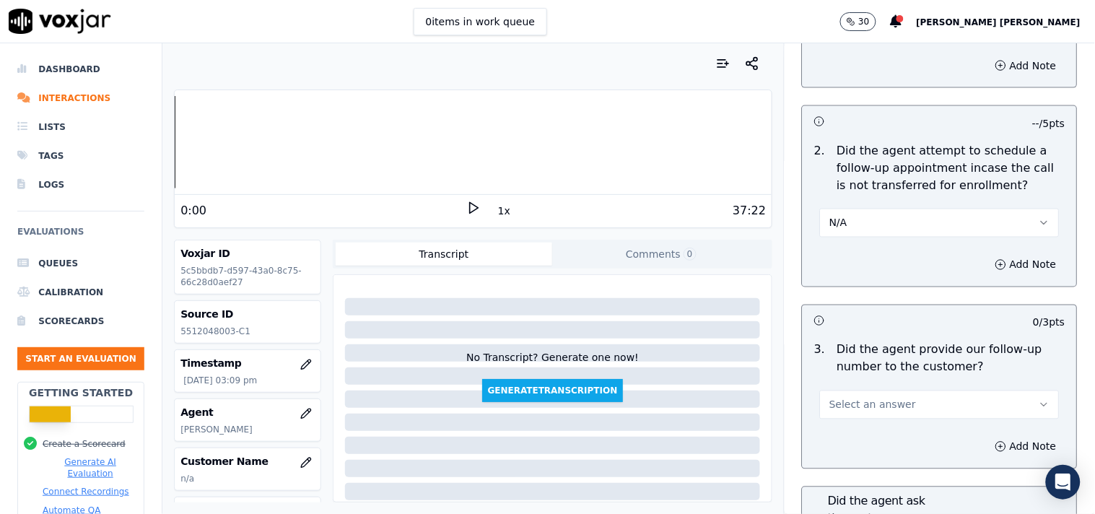
click at [918, 401] on button "Select an answer" at bounding box center [940, 405] width 240 height 29
click at [918, 430] on div "Yes" at bounding box center [915, 430] width 212 height 23
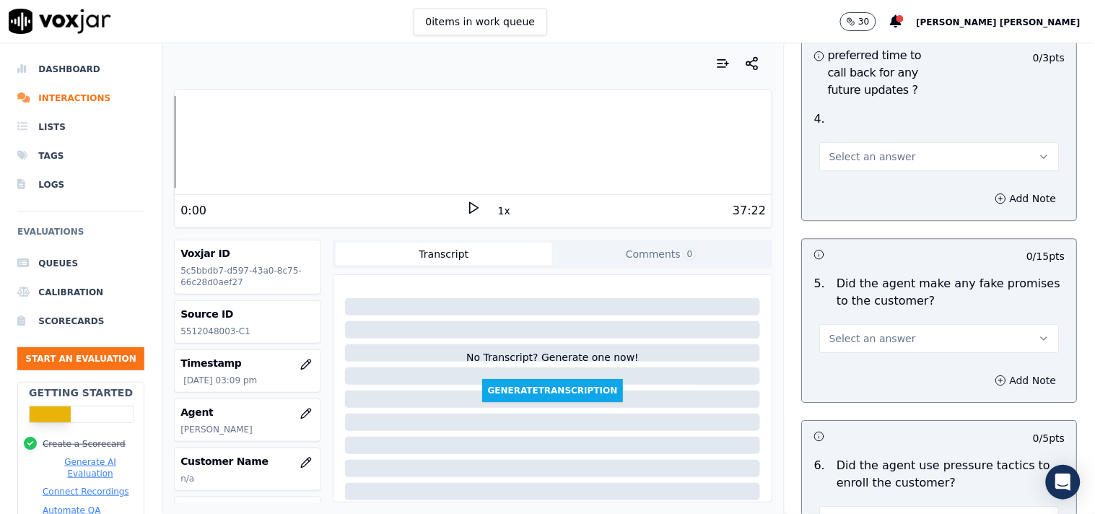
scroll to position [3850, 0]
click at [937, 323] on button "Select an answer" at bounding box center [940, 337] width 240 height 29
click at [919, 385] on div "No" at bounding box center [915, 387] width 212 height 23
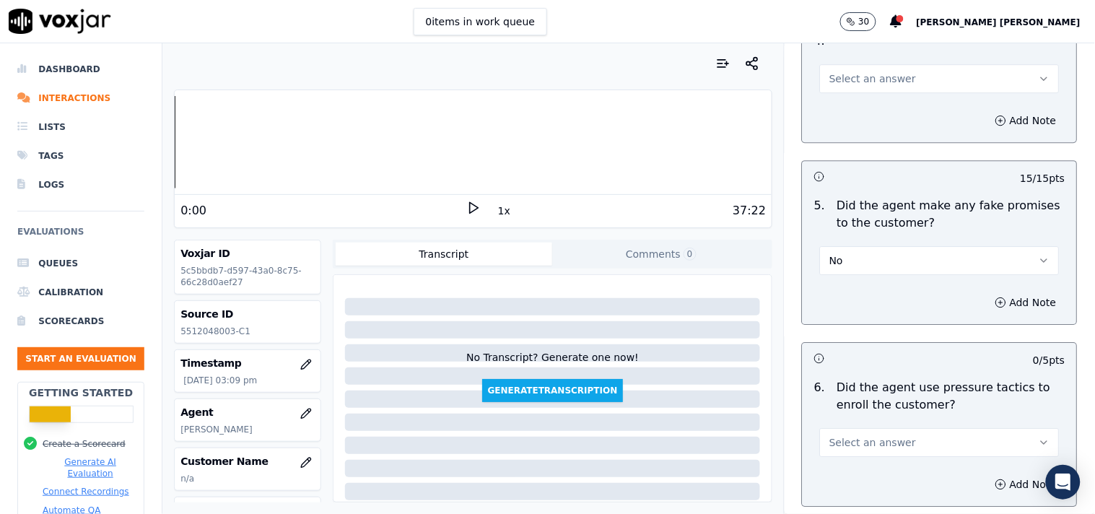
scroll to position [4010, 0]
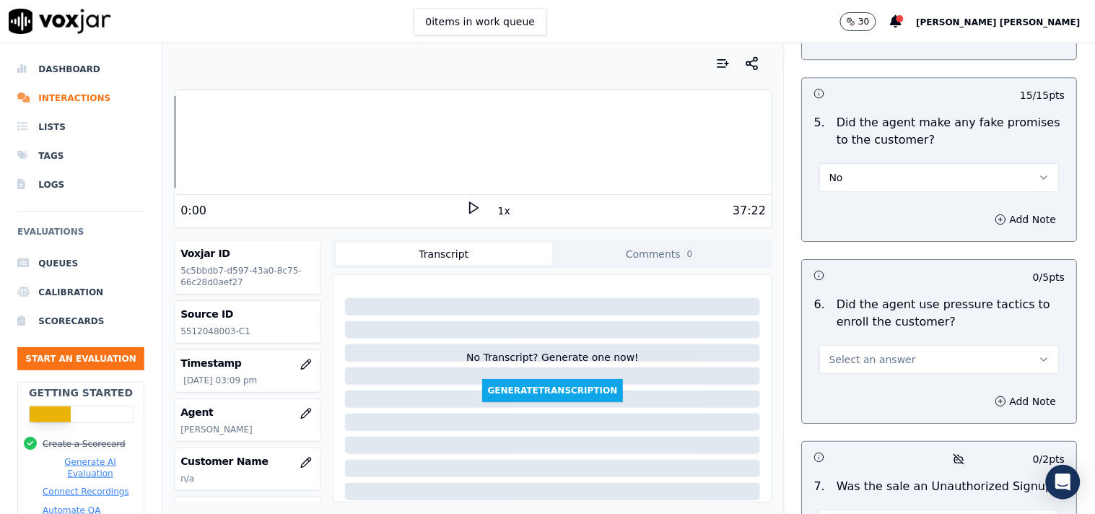
click at [926, 372] on div "6 . Did the agent use pressure tactics to enroll the customer? Select an answer" at bounding box center [940, 335] width 274 height 90
click at [927, 370] on div "6 . Did the agent use pressure tactics to enroll the customer? Select an answer" at bounding box center [940, 335] width 274 height 90
click at [928, 367] on button "Select an answer" at bounding box center [940, 359] width 240 height 29
click at [907, 413] on div "No" at bounding box center [915, 409] width 212 height 23
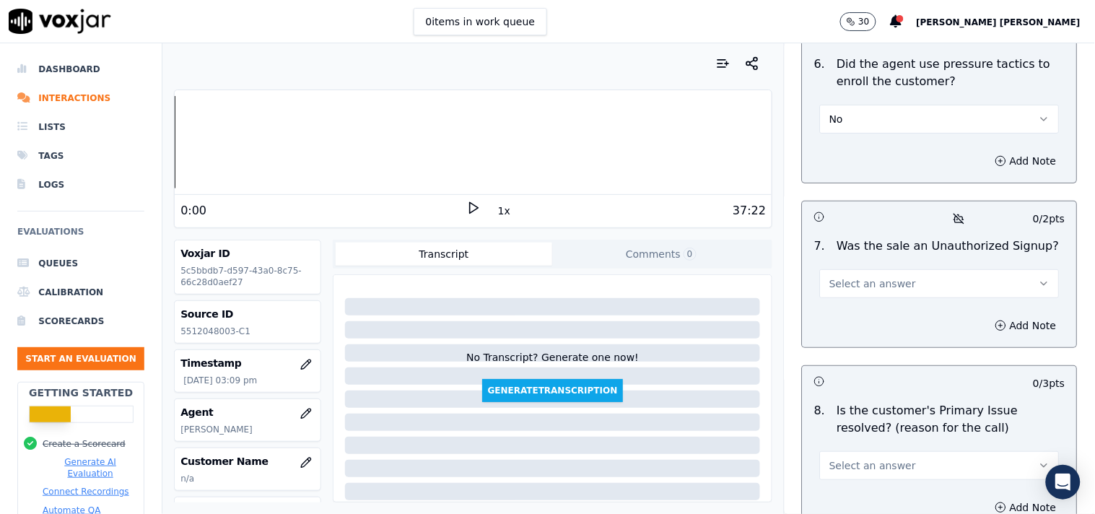
click at [920, 279] on button "Select an answer" at bounding box center [940, 283] width 240 height 29
click at [907, 336] on div "No" at bounding box center [915, 333] width 212 height 23
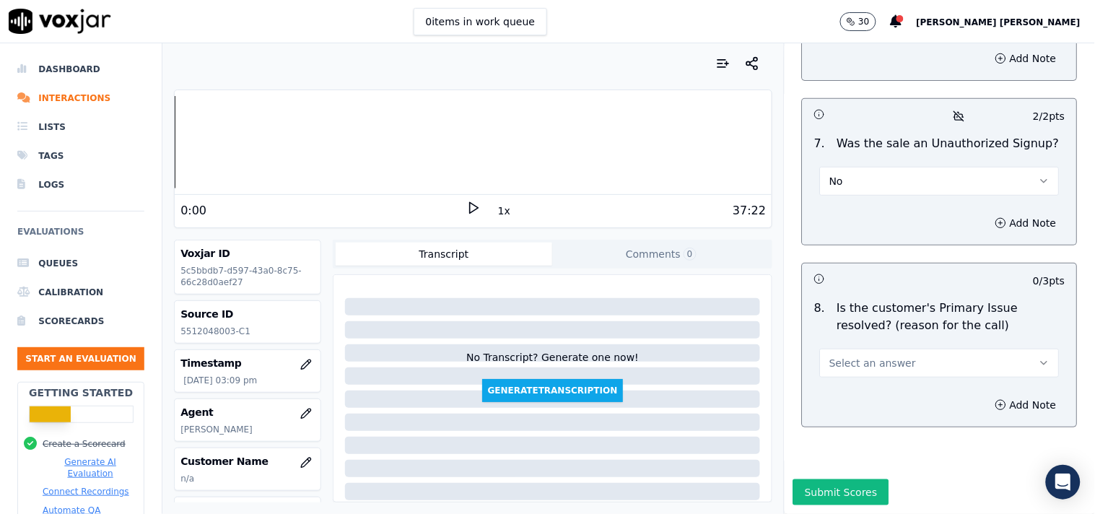
scroll to position [4383, 0]
click at [908, 349] on button "Select an answer" at bounding box center [940, 363] width 240 height 29
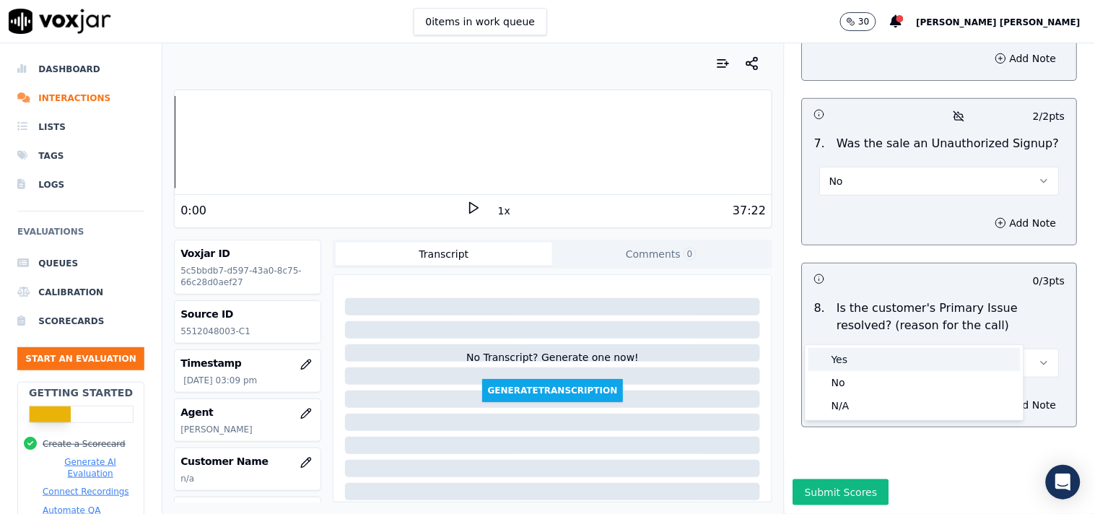
click at [915, 352] on div "Yes" at bounding box center [915, 359] width 212 height 23
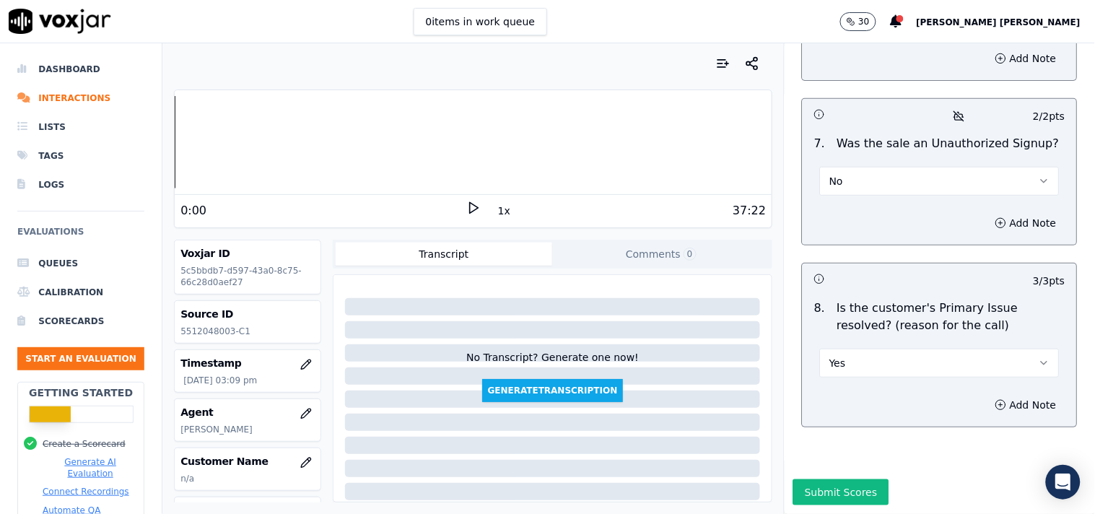
click at [921, 167] on button "No" at bounding box center [940, 181] width 240 height 29
click at [900, 195] on div "No" at bounding box center [915, 200] width 212 height 23
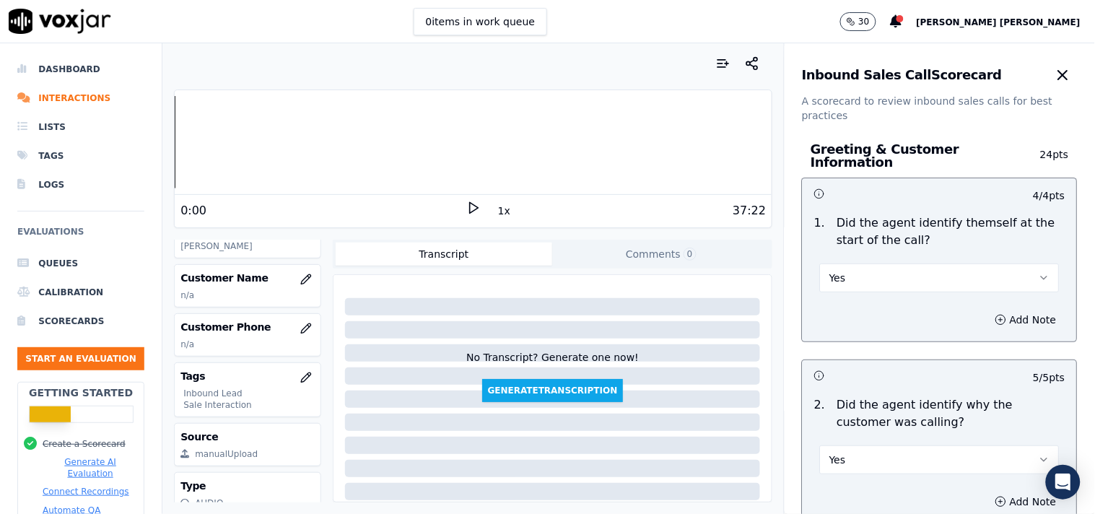
scroll to position [153, 0]
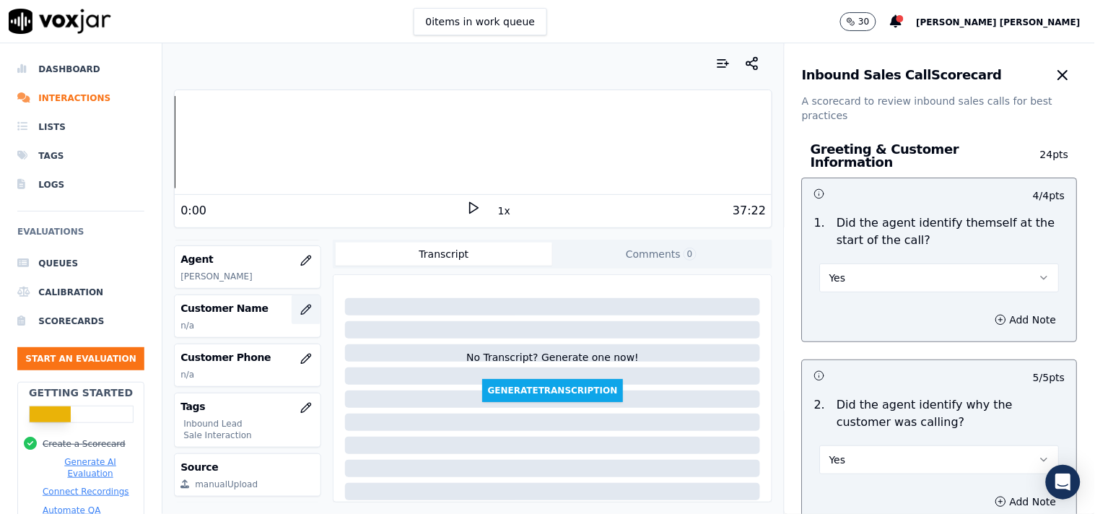
click at [300, 305] on icon "button" at bounding box center [306, 310] width 12 height 12
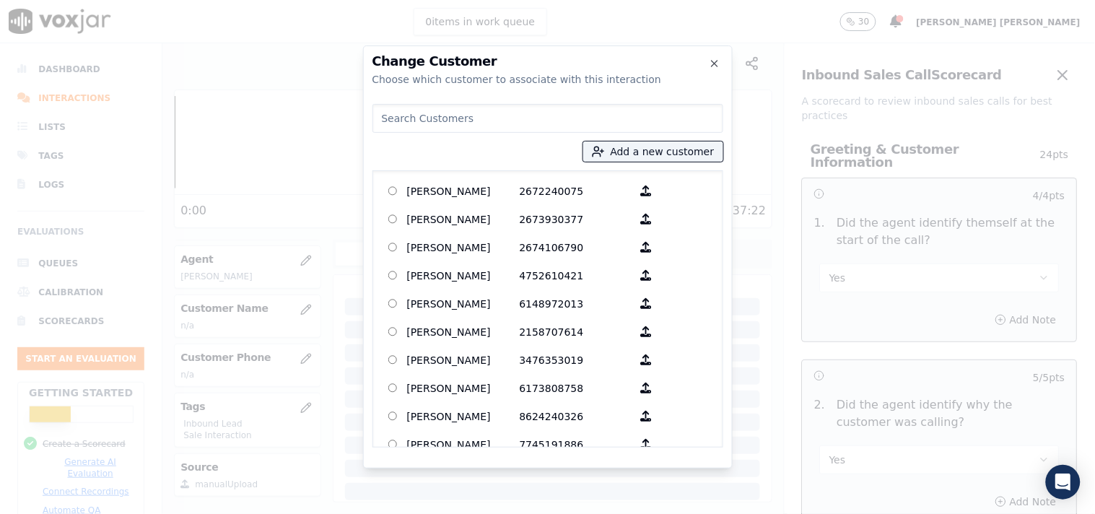
click at [621, 118] on input at bounding box center [548, 118] width 351 height 29
paste input "[PERSON_NAME]"
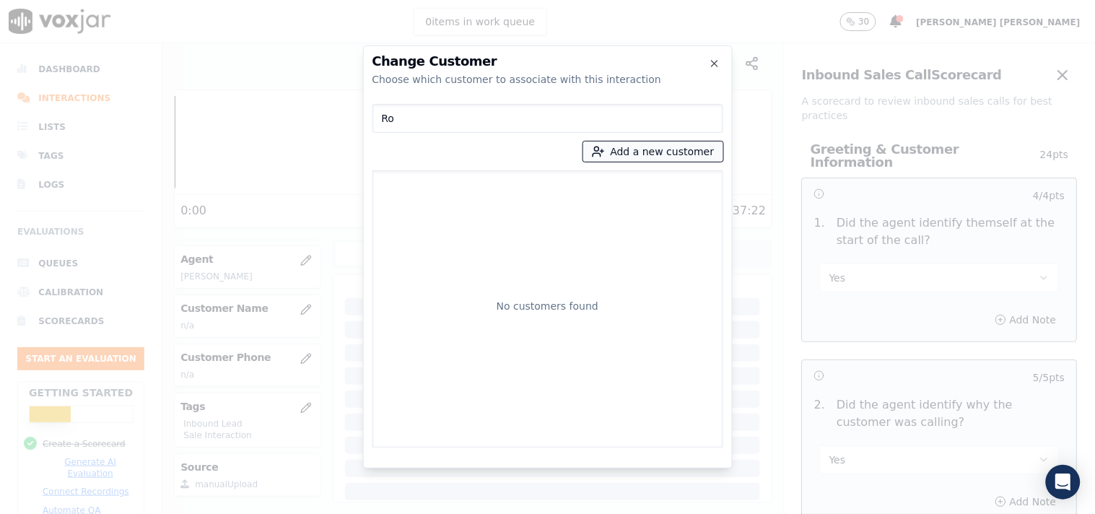
type input "R"
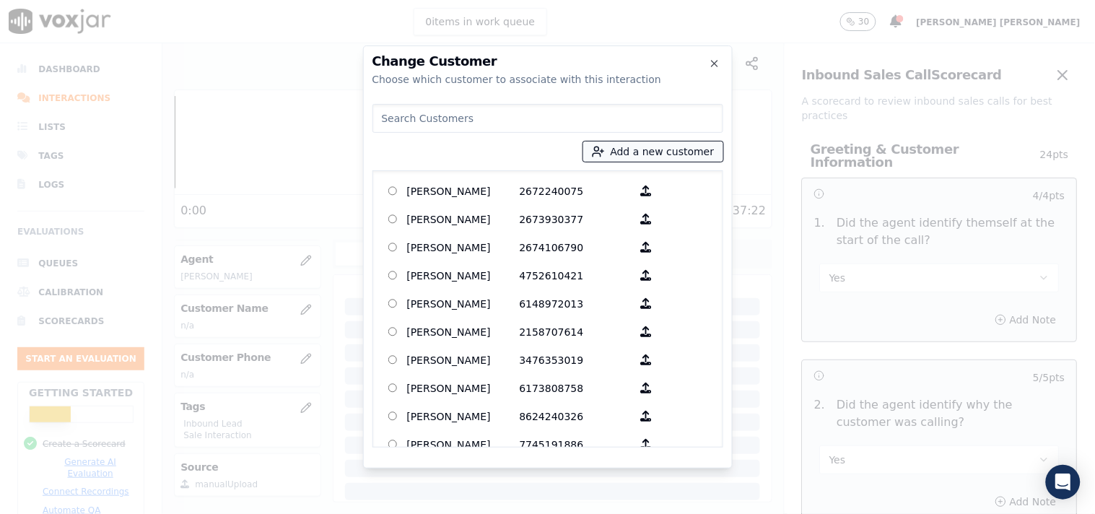
click at [605, 149] on icon "button" at bounding box center [598, 151] width 13 height 13
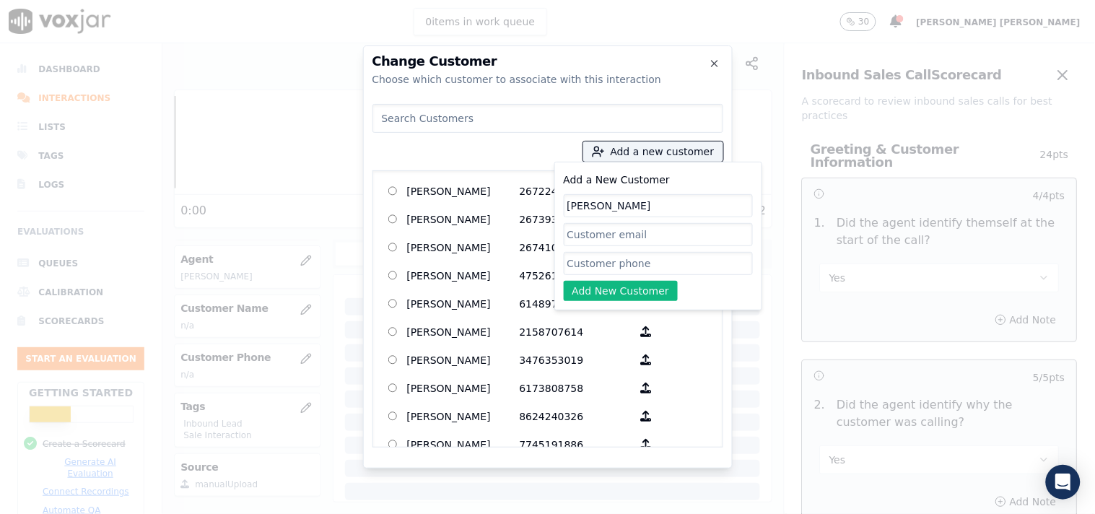
type input "[PERSON_NAME]"
click at [605, 264] on input "Add a New Customer" at bounding box center [658, 263] width 189 height 23
paste input "5512048003"
type input "5512048003"
click at [601, 282] on button "Add New Customer" at bounding box center [621, 291] width 115 height 20
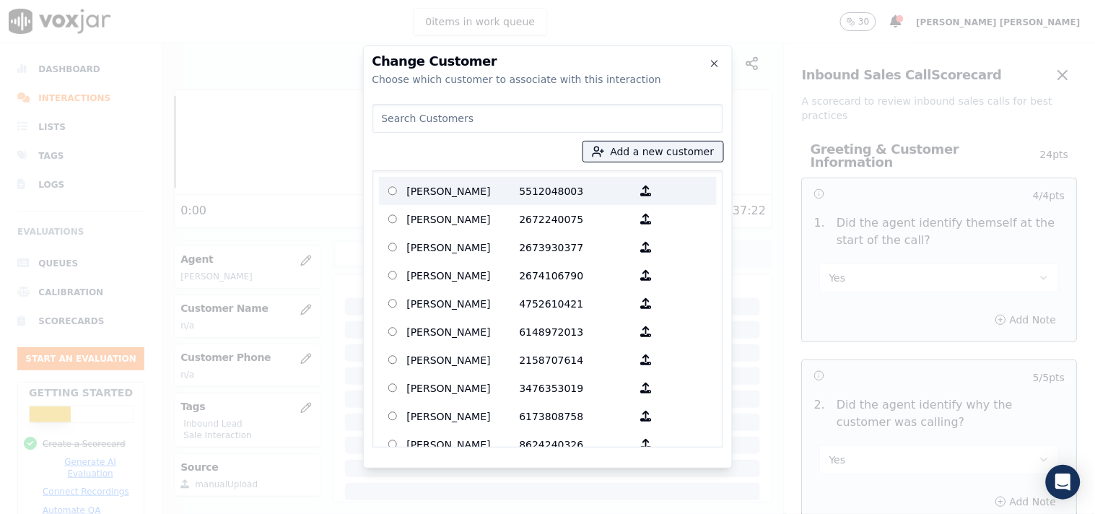
click at [502, 188] on p "[PERSON_NAME]" at bounding box center [463, 191] width 113 height 22
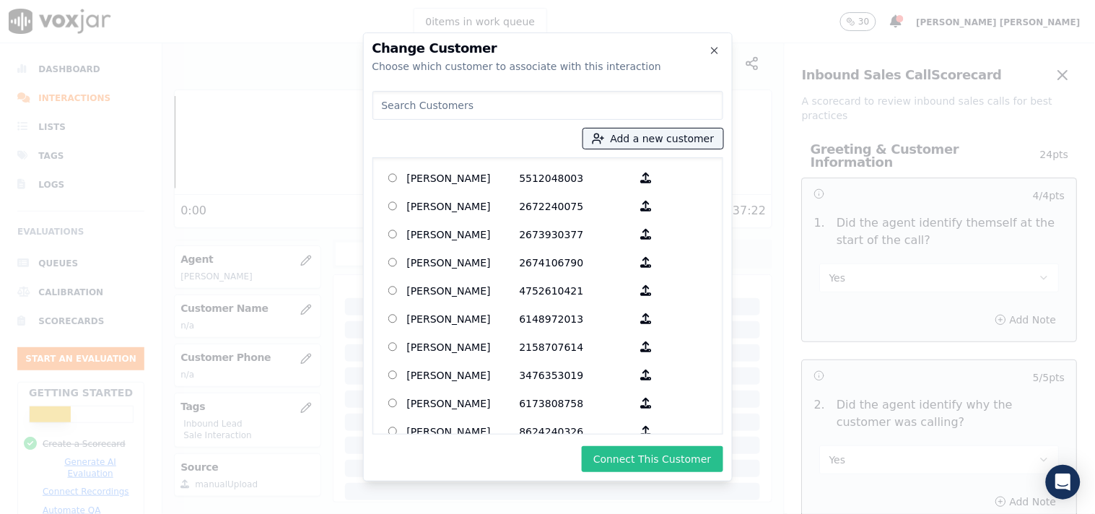
click at [673, 451] on button "Connect This Customer" at bounding box center [652, 459] width 141 height 26
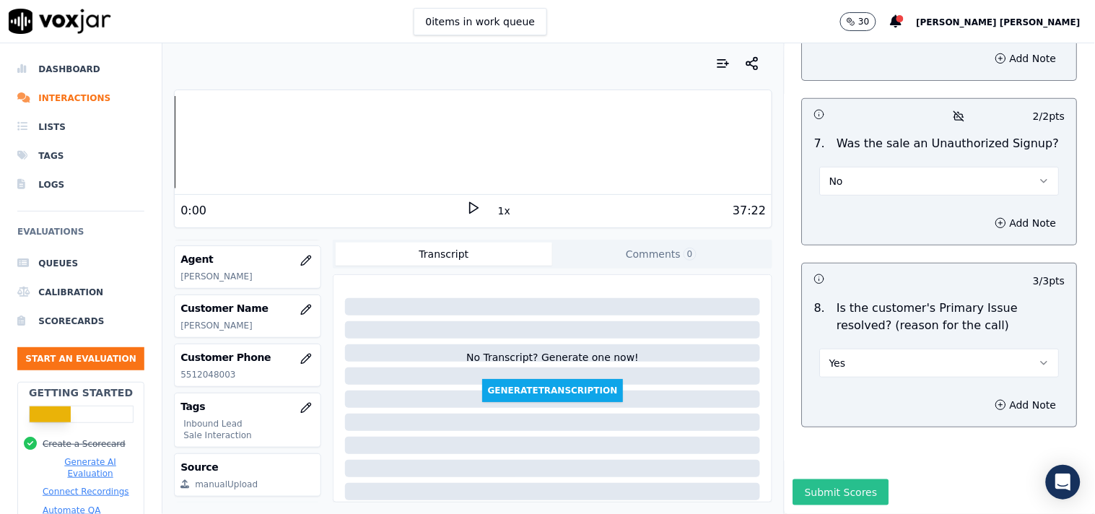
click at [841, 479] on button "Submit Scores" at bounding box center [841, 492] width 96 height 26
click at [905, 485] on div "1 empty answer" at bounding box center [934, 492] width 79 height 14
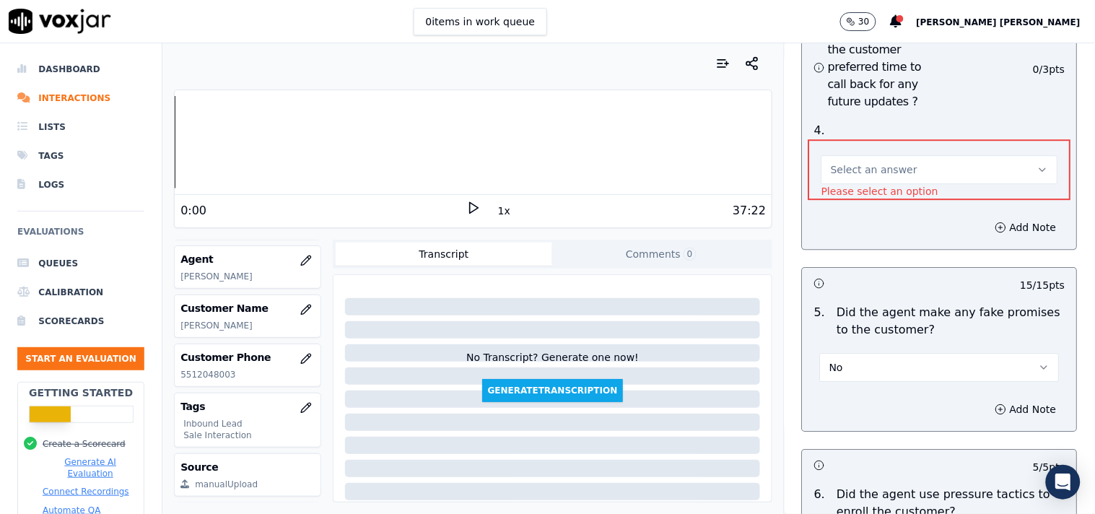
scroll to position [3758, 0]
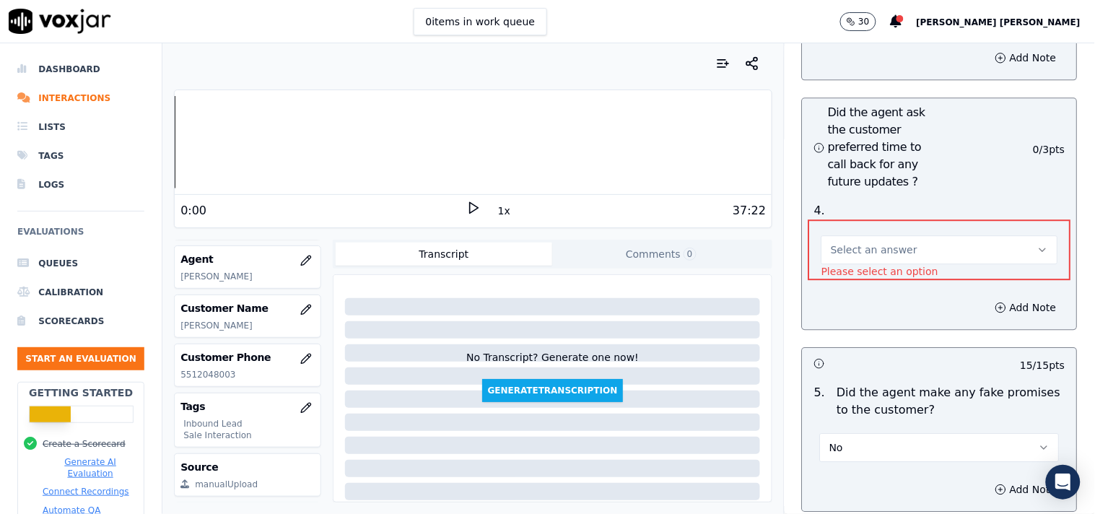
click at [951, 245] on button "Select an answer" at bounding box center [940, 249] width 237 height 29
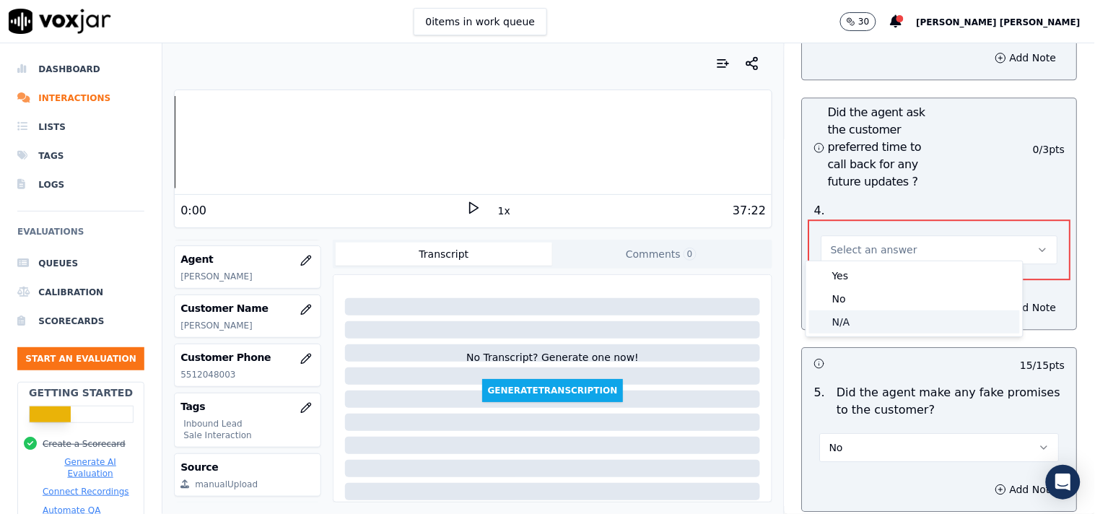
click at [925, 310] on div "N/A" at bounding box center [914, 321] width 211 height 23
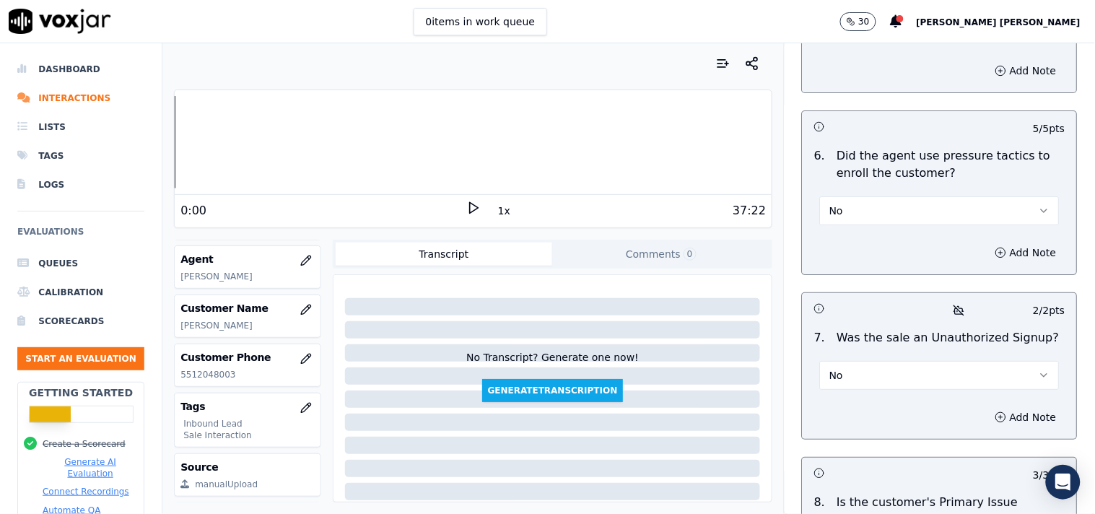
scroll to position [4383, 0]
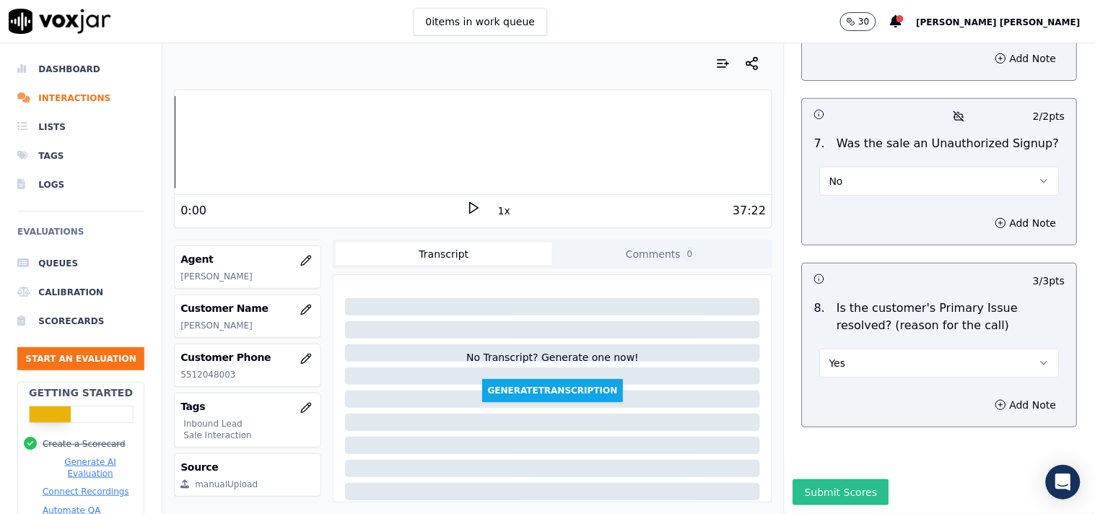
click at [819, 479] on button "Submit Scores" at bounding box center [841, 492] width 96 height 26
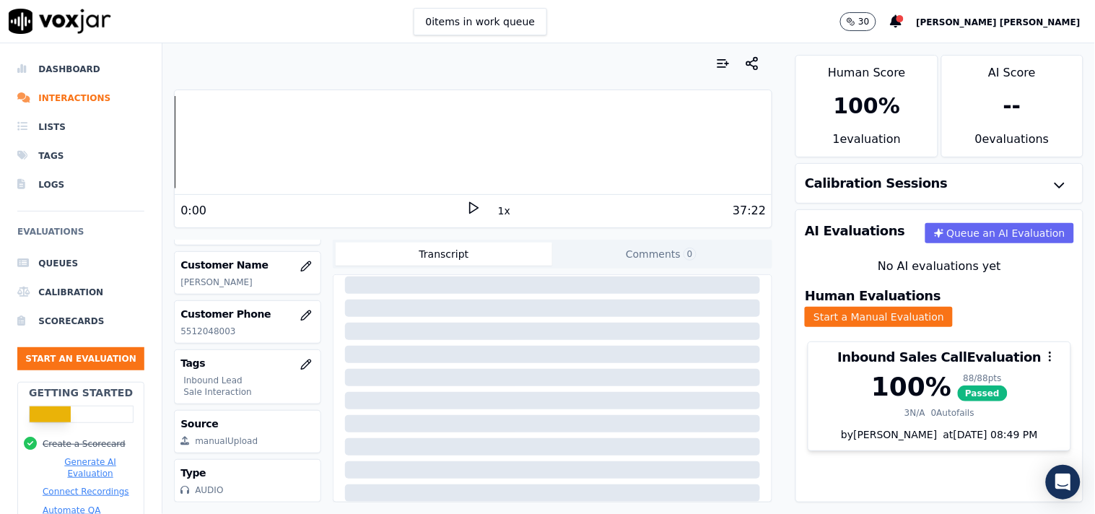
scroll to position [0, 0]
